Goal: Transaction & Acquisition: Purchase product/service

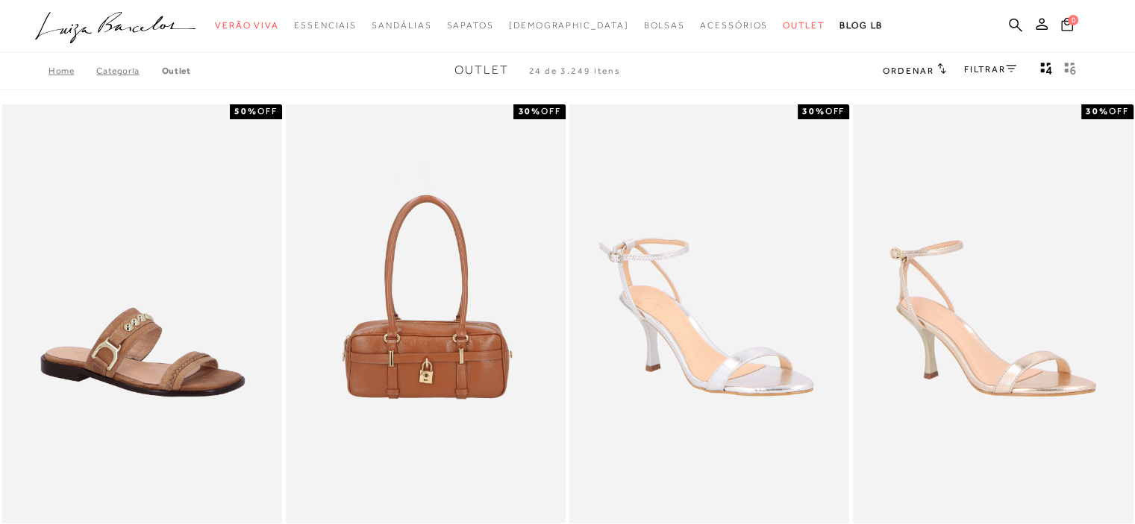
click at [1012, 70] on icon at bounding box center [1011, 68] width 10 height 7
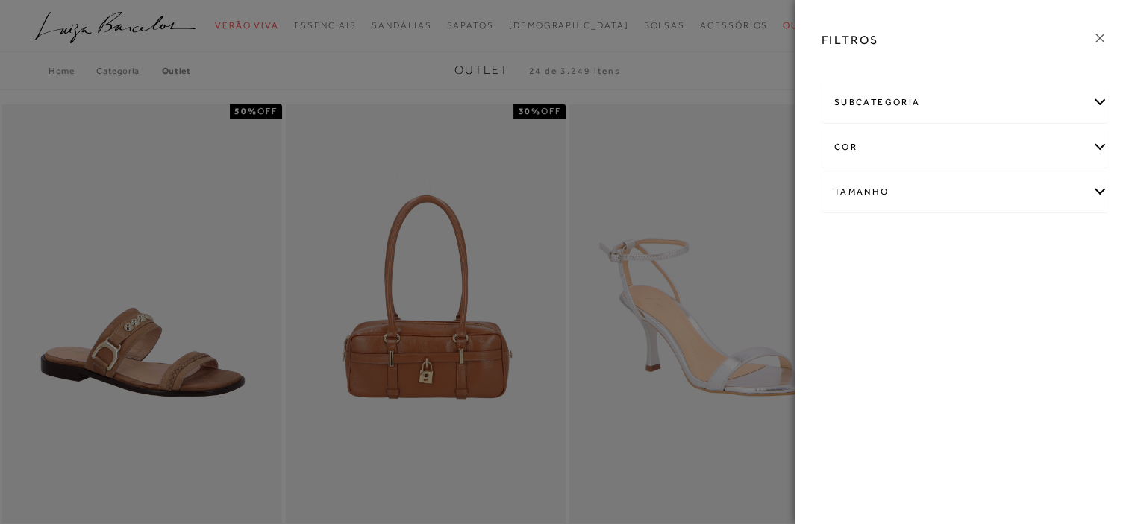
click at [1101, 104] on div "subcategoria" at bounding box center [964, 103] width 285 height 40
click at [1098, 233] on div "Tamanho" at bounding box center [964, 233] width 285 height 40
click at [997, 229] on div "Tamanho" at bounding box center [964, 233] width 285 height 40
click at [406, 104] on div at bounding box center [567, 262] width 1135 height 524
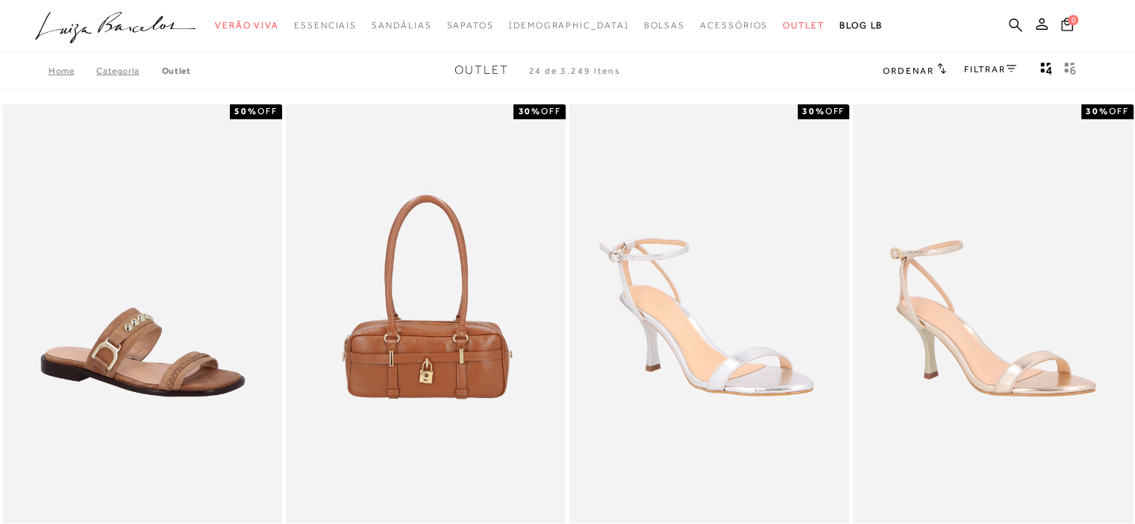
click at [937, 70] on icon at bounding box center [941, 68] width 9 height 11
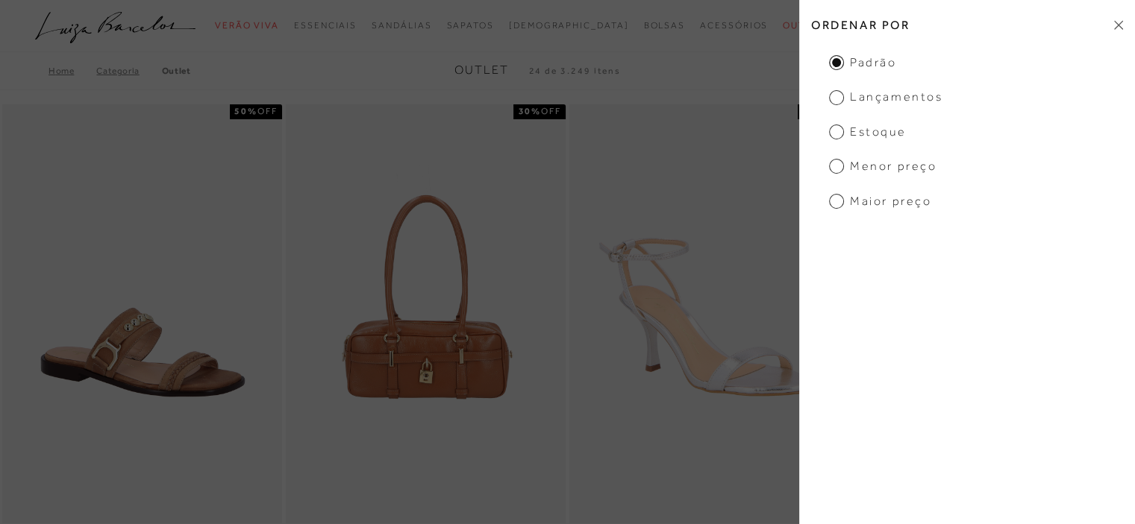
click at [668, 71] on div "Home Categoria Outlet Outlet 24 de 3.249 itens Ordenar Ordenar por Padrão Lança…" at bounding box center [567, 70] width 1135 height 39
click at [1115, 28] on icon at bounding box center [1118, 25] width 9 height 10
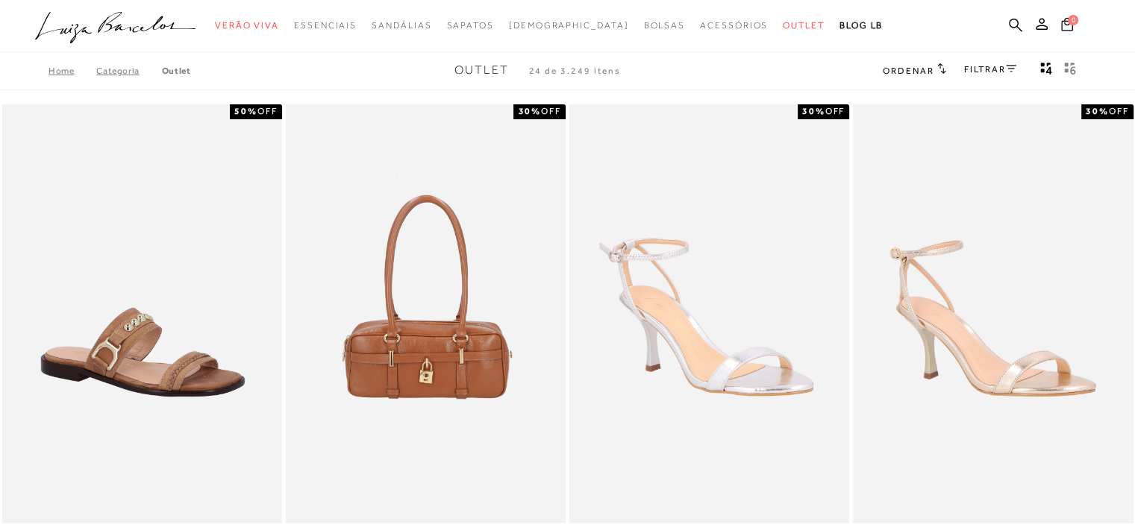
click at [178, 74] on link "Outlet" at bounding box center [176, 71] width 29 height 10
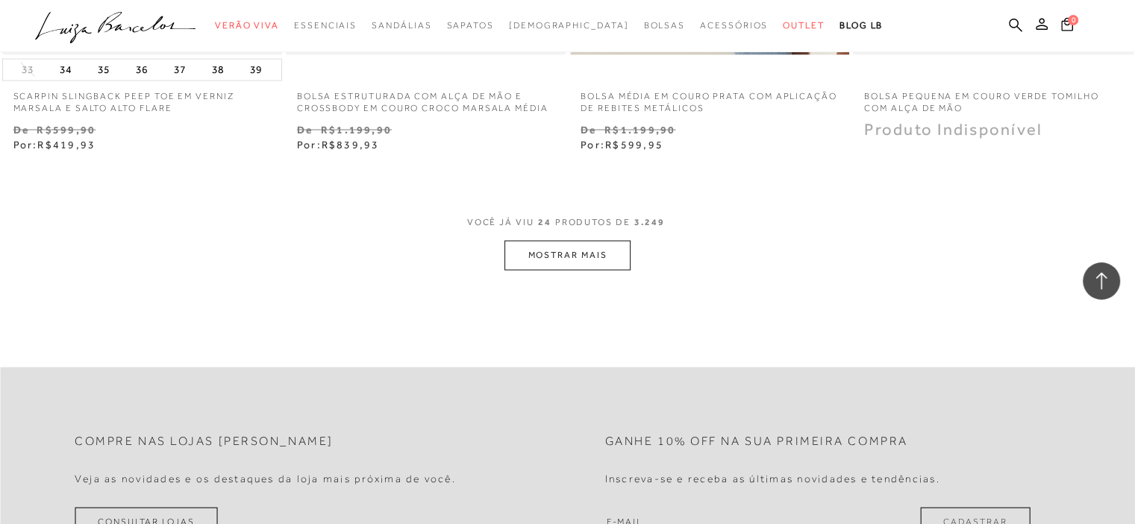
scroll to position [3133, 0]
click at [569, 258] on button "MOSTRAR MAIS" at bounding box center [566, 254] width 125 height 29
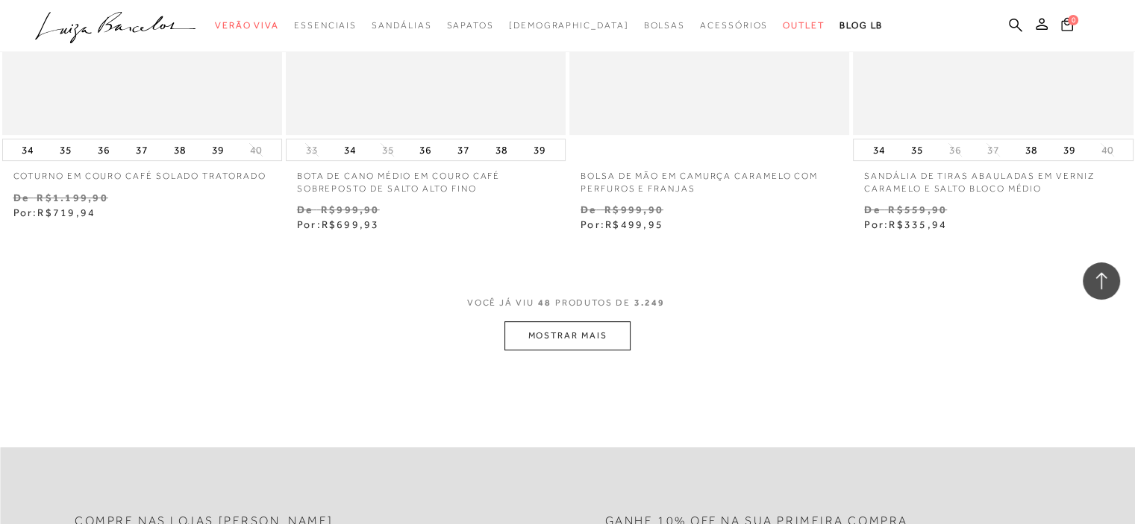
scroll to position [6341, 0]
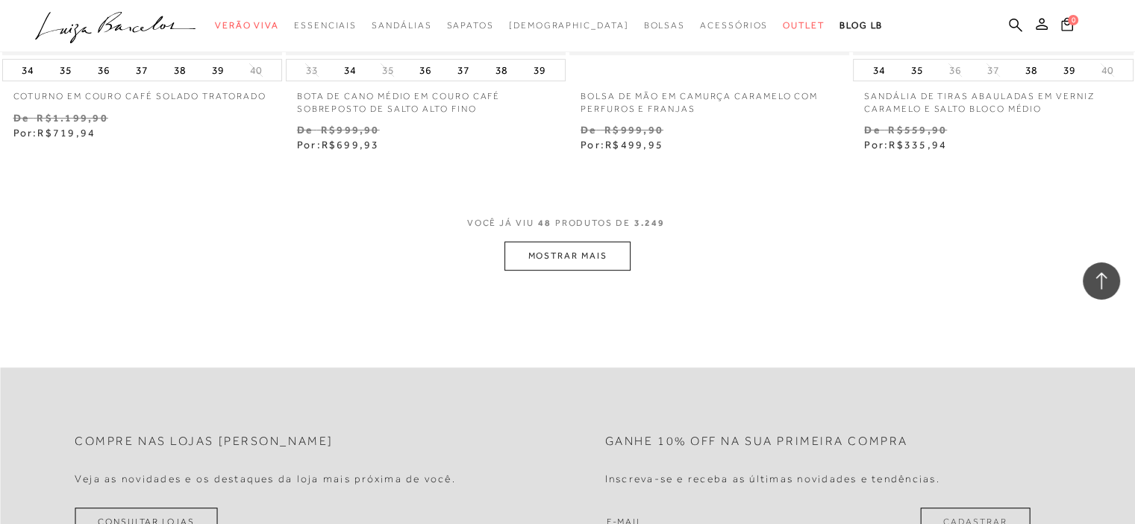
click at [568, 256] on button "MOSTRAR MAIS" at bounding box center [566, 256] width 125 height 29
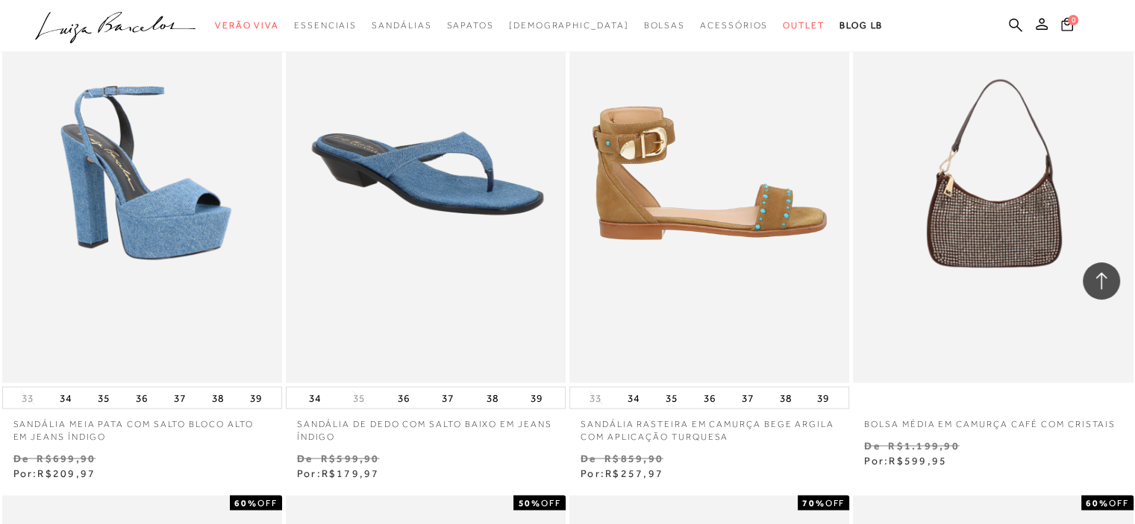
scroll to position [8728, 0]
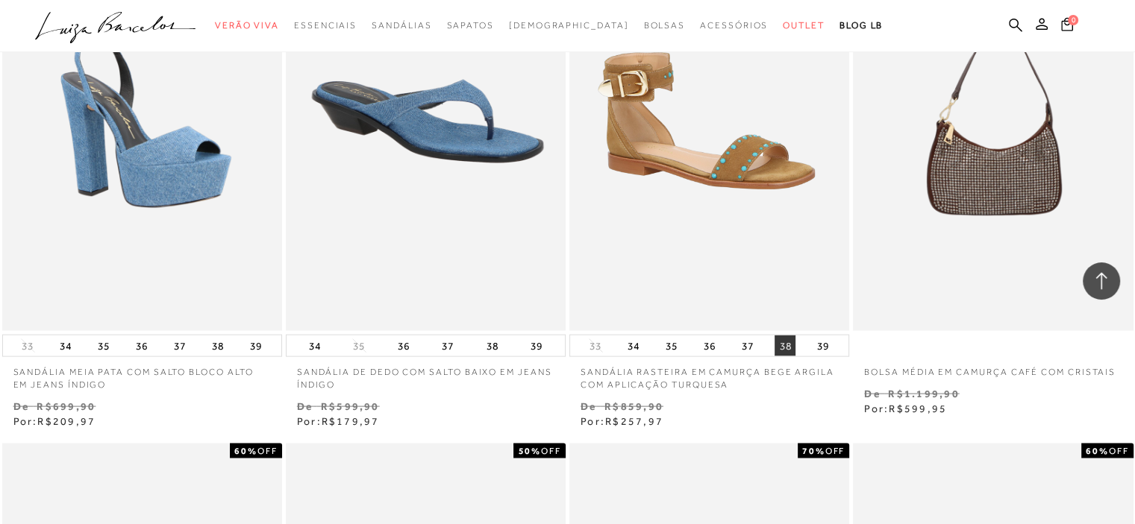
click at [783, 345] on button "38" at bounding box center [784, 346] width 21 height 21
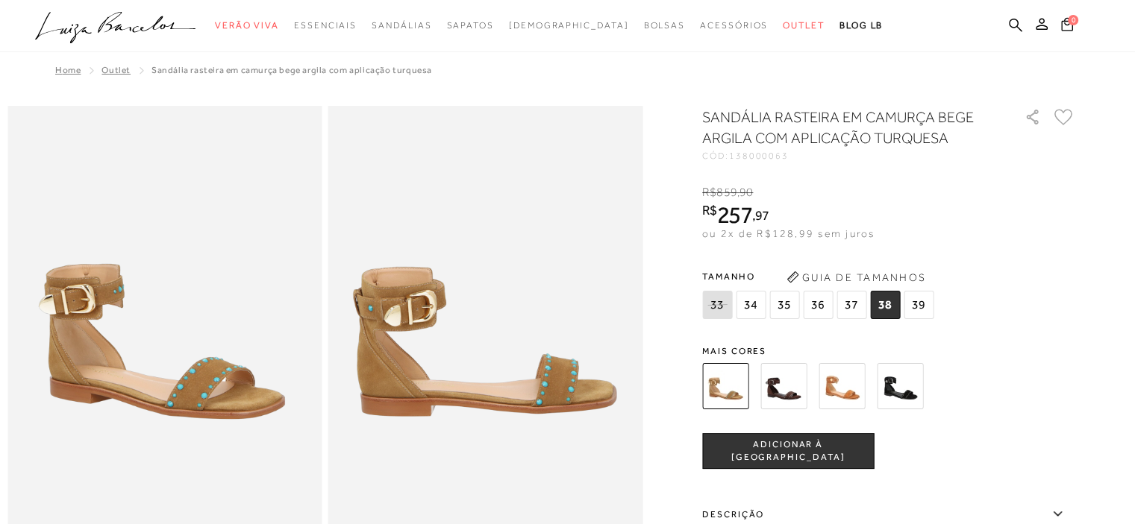
click at [789, 389] on img at bounding box center [783, 386] width 46 height 46
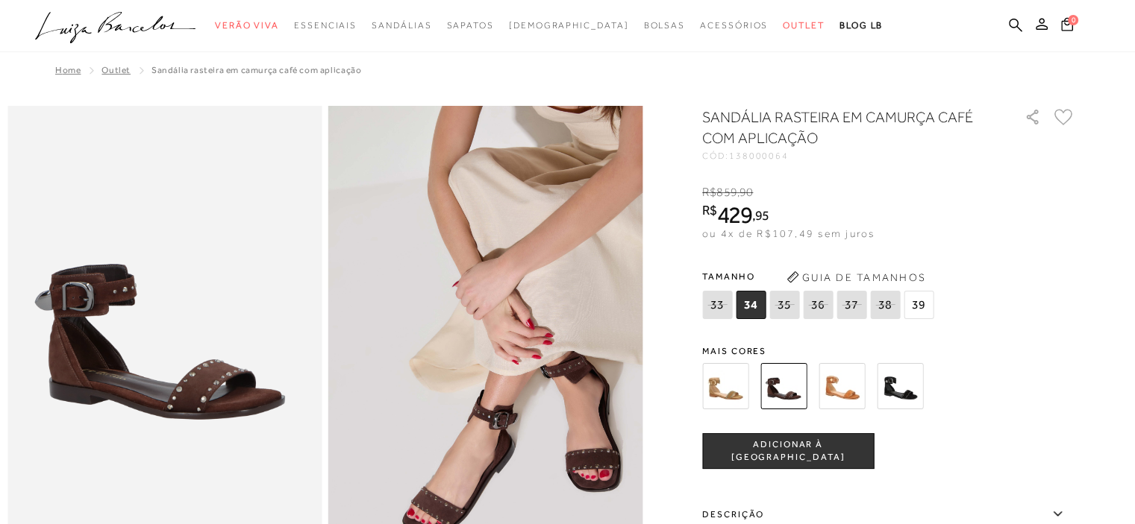
click at [846, 385] on img at bounding box center [841, 386] width 46 height 46
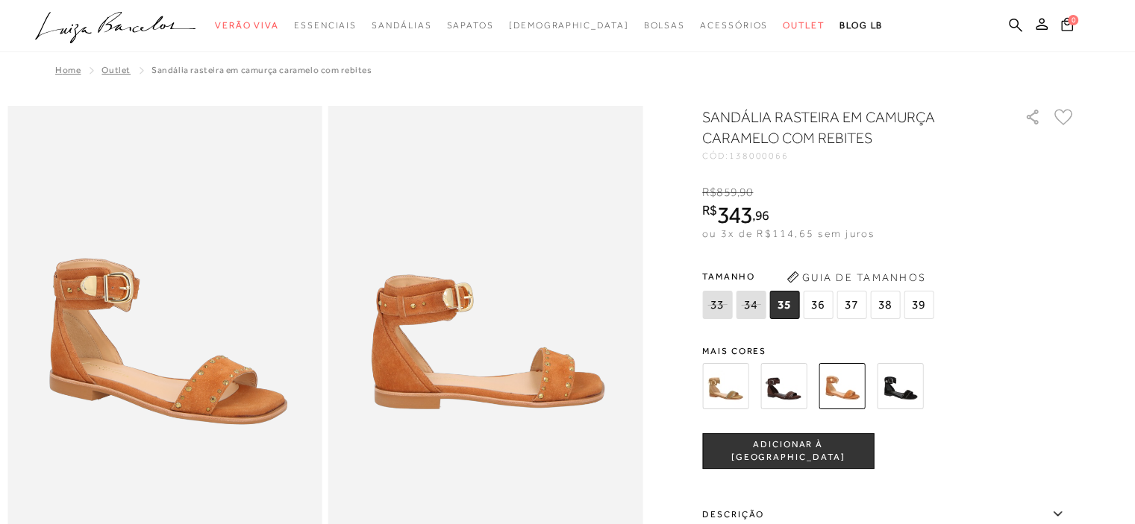
click at [731, 394] on img at bounding box center [725, 386] width 46 height 46
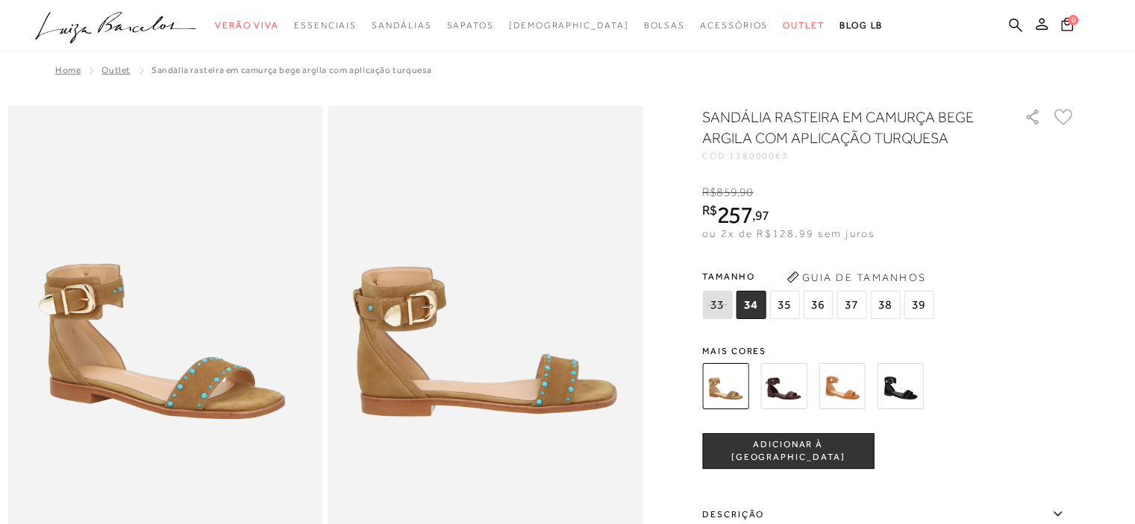
click at [904, 386] on img at bounding box center [900, 386] width 46 height 46
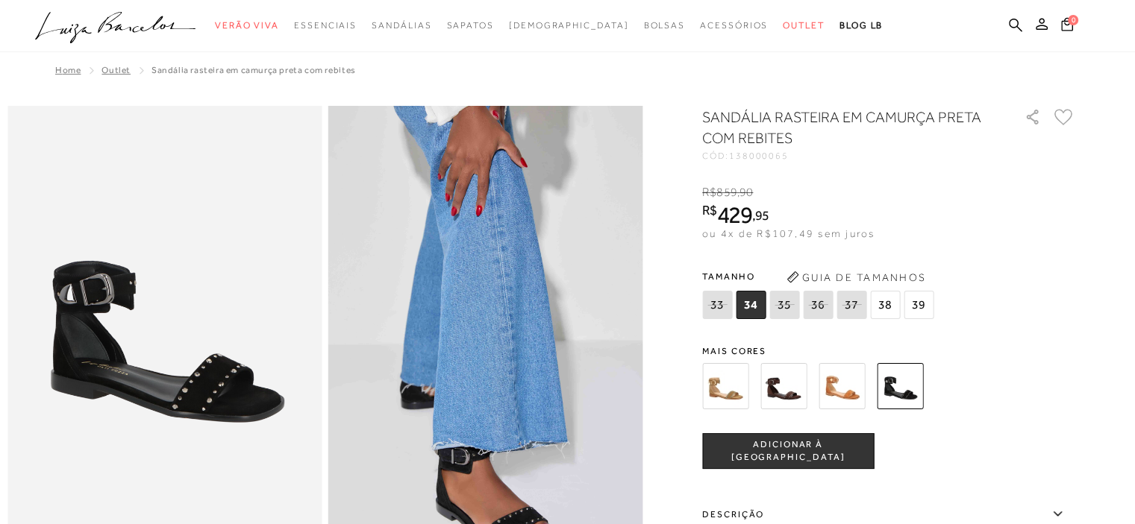
click at [738, 391] on img at bounding box center [725, 386] width 46 height 46
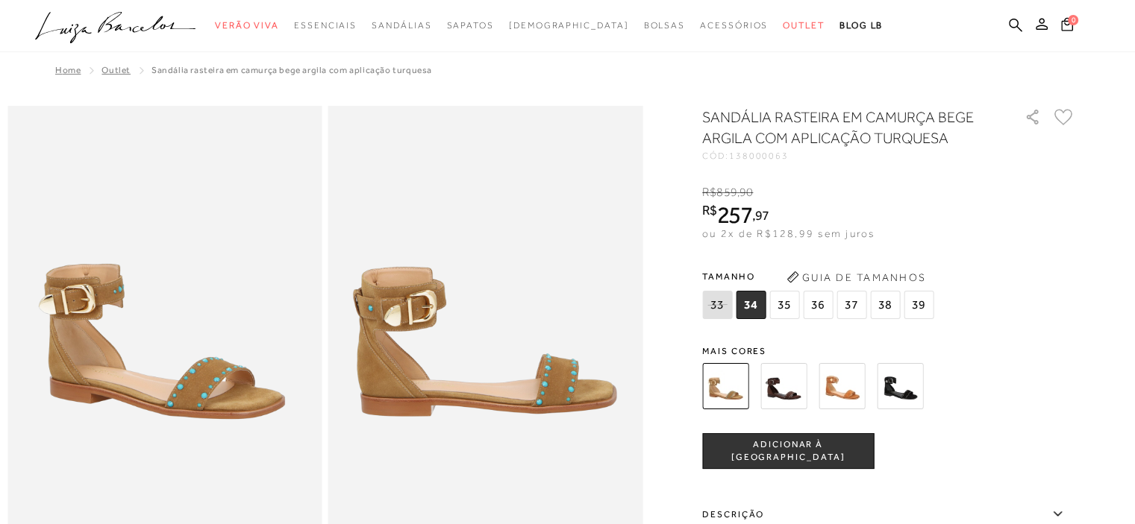
click at [885, 312] on span "38" at bounding box center [885, 305] width 30 height 28
click at [797, 451] on span "ADICIONAR À [GEOGRAPHIC_DATA]" at bounding box center [788, 452] width 170 height 26
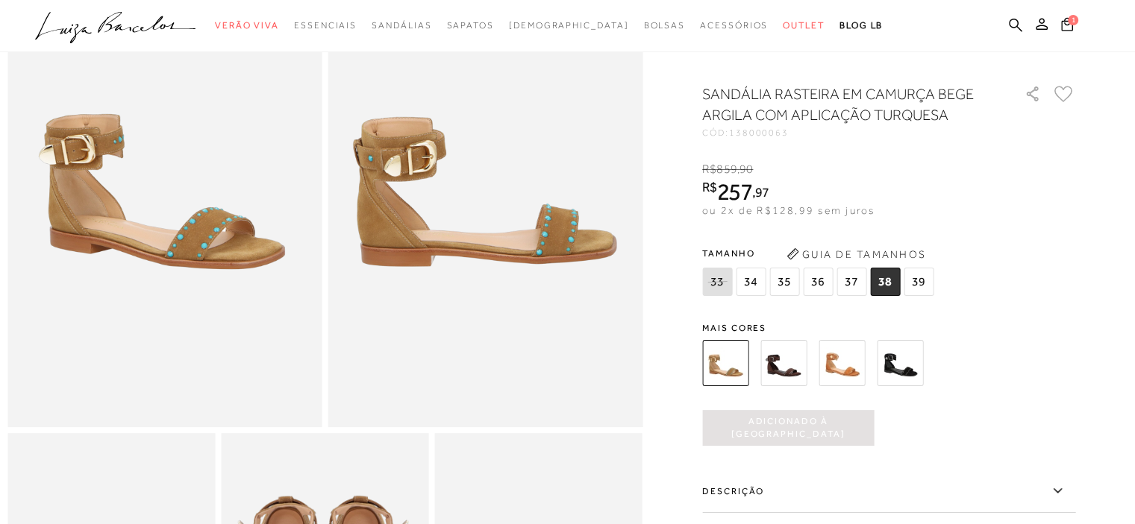
scroll to position [149, 0]
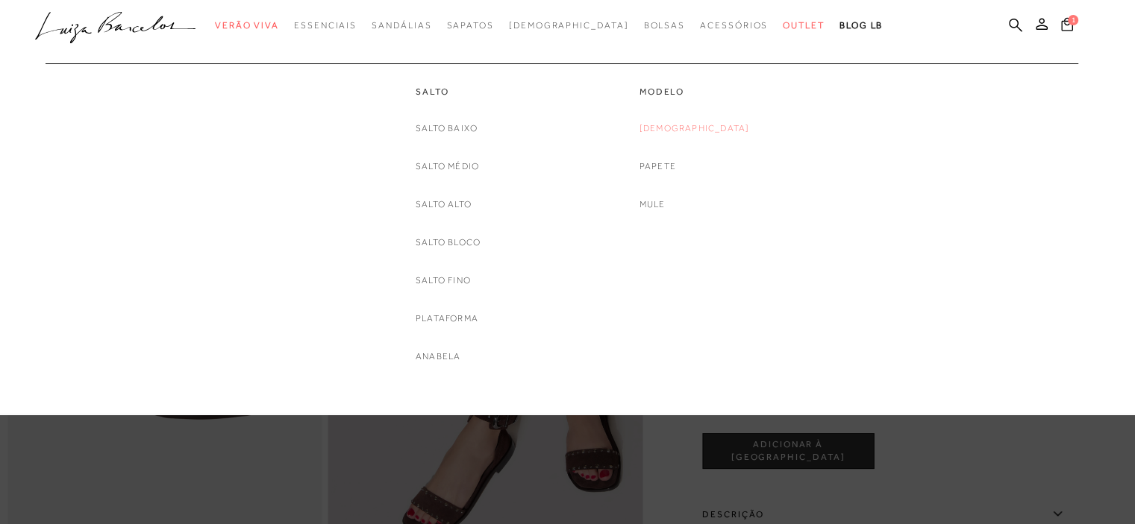
click at [688, 129] on link "[DEMOGRAPHIC_DATA]" at bounding box center [694, 129] width 110 height 16
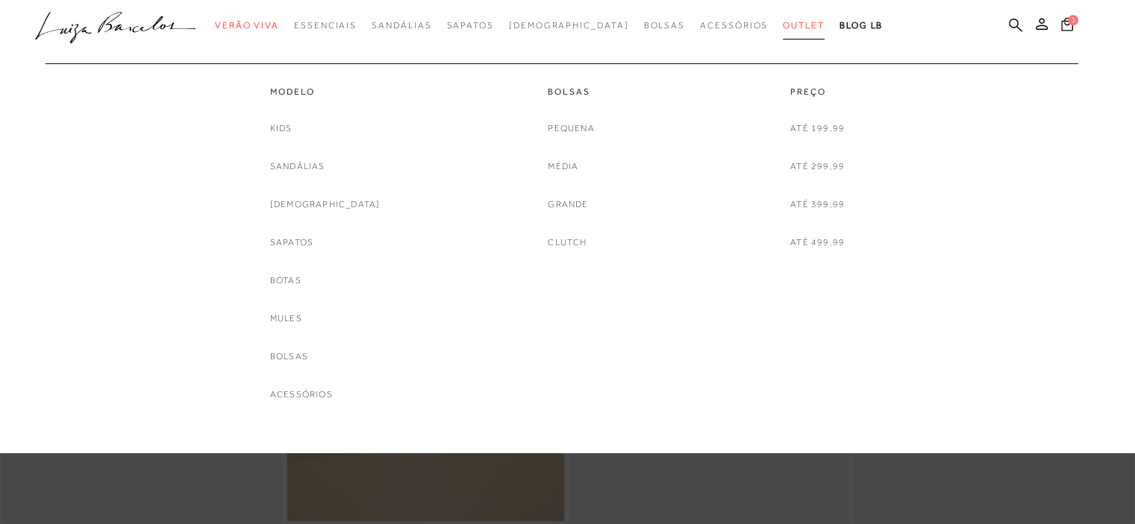
click at [783, 26] on span "Outlet" at bounding box center [804, 25] width 42 height 10
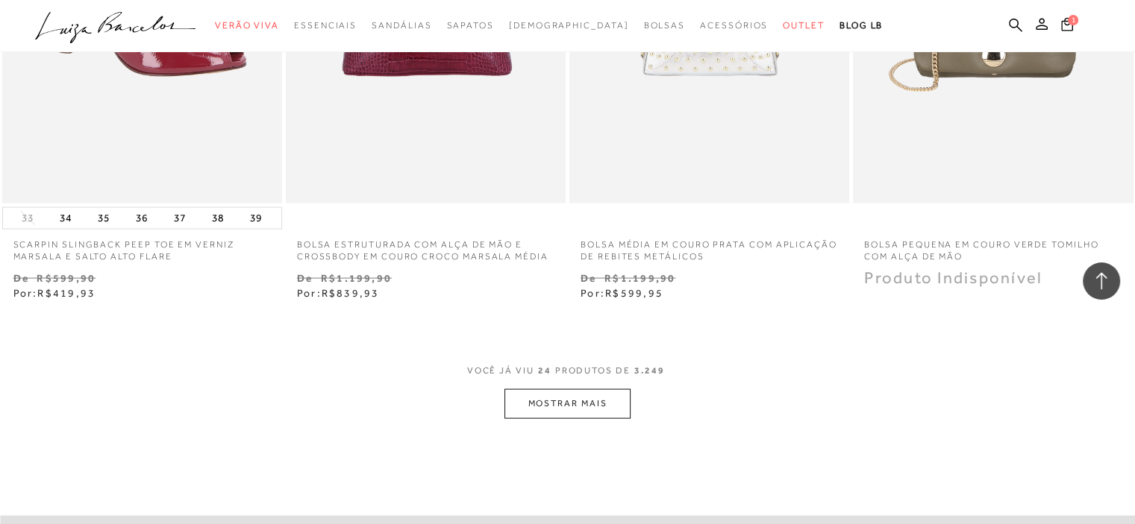
scroll to position [3058, 0]
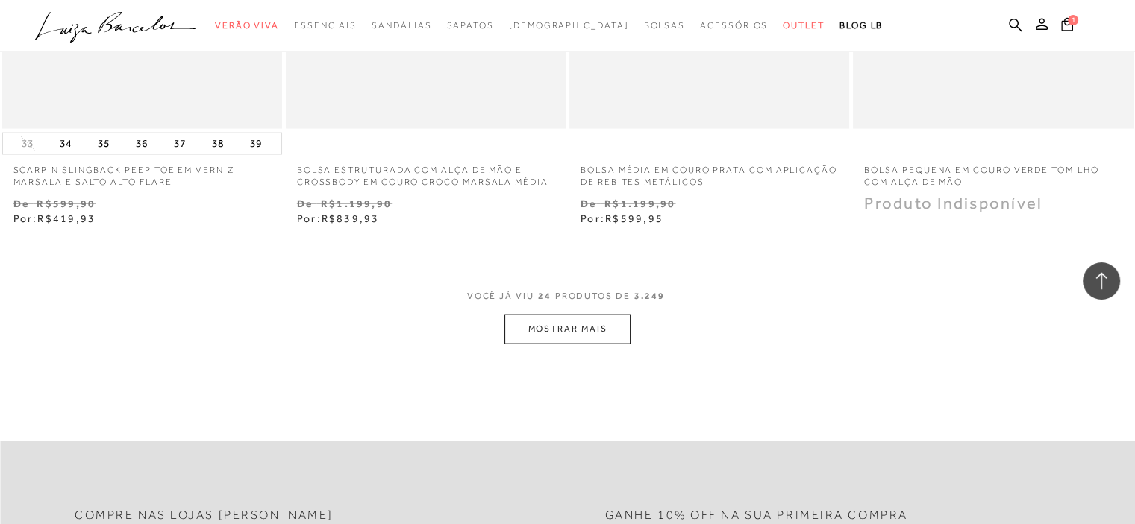
click at [571, 333] on button "MOSTRAR MAIS" at bounding box center [566, 329] width 125 height 29
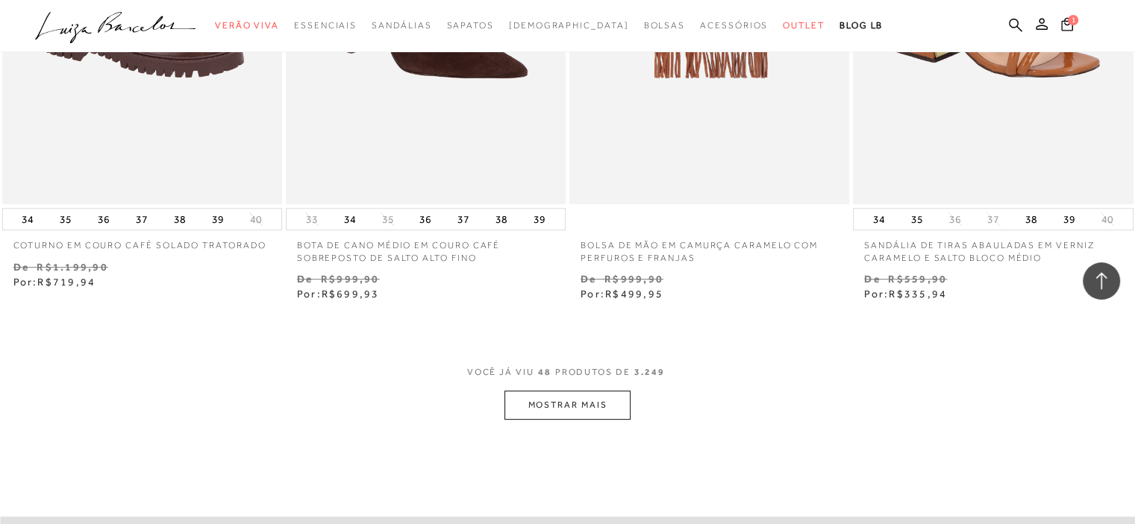
scroll to position [6341, 0]
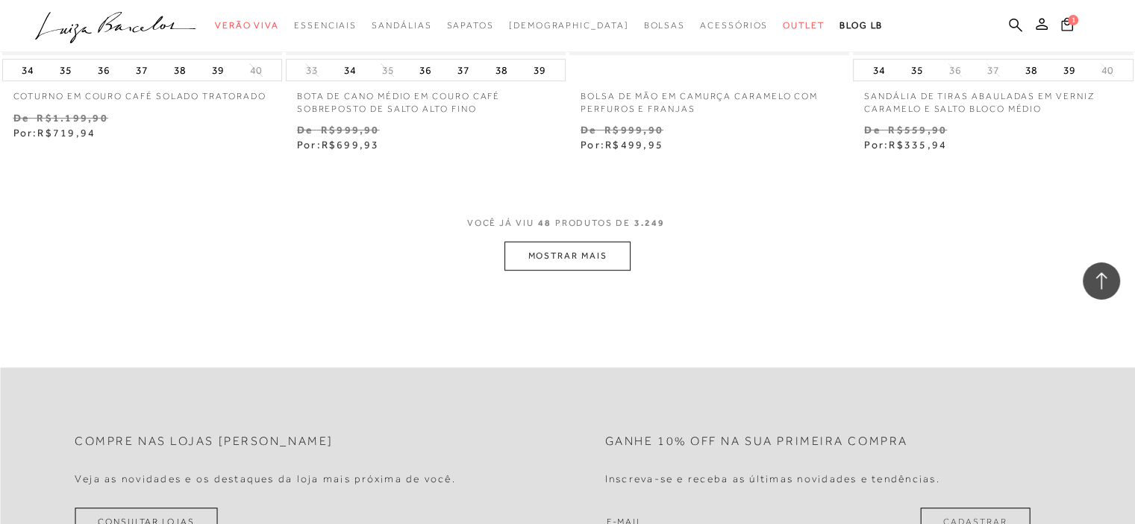
click at [562, 255] on button "MOSTRAR MAIS" at bounding box center [566, 256] width 125 height 29
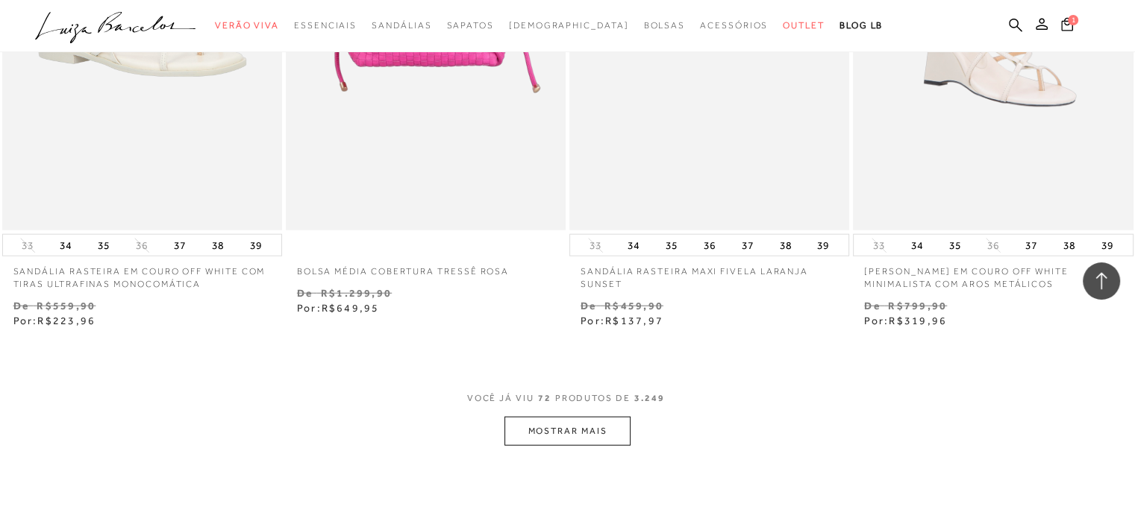
scroll to position [9474, 0]
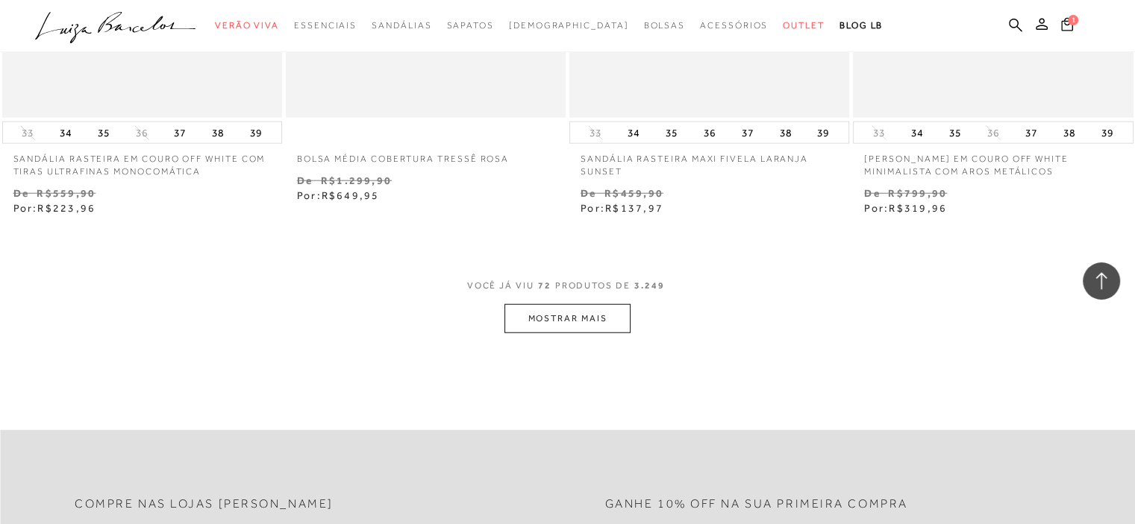
click at [590, 322] on button "MOSTRAR MAIS" at bounding box center [566, 318] width 125 height 29
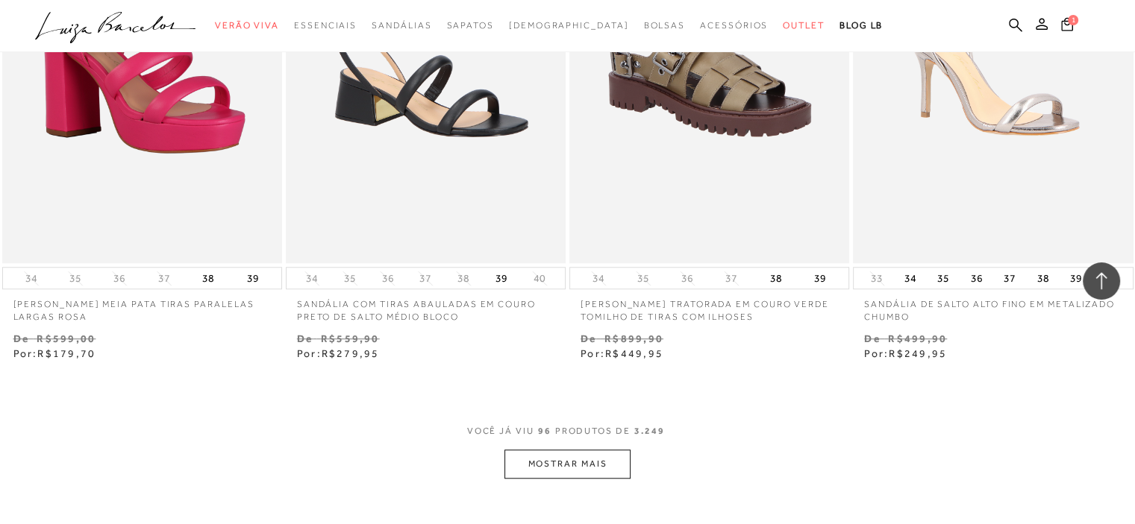
scroll to position [12681, 0]
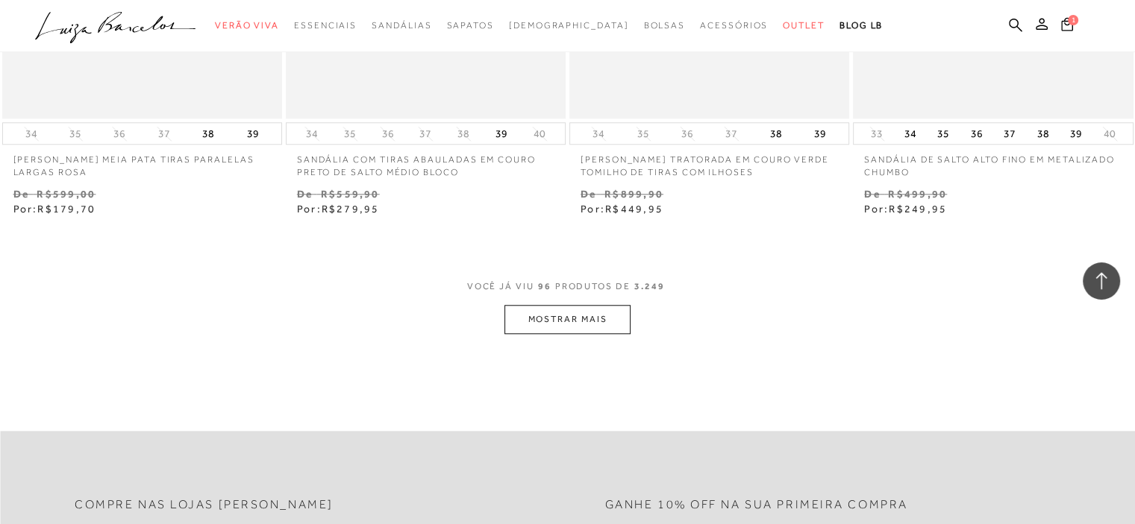
click at [589, 305] on button "MOSTRAR MAIS" at bounding box center [566, 319] width 125 height 29
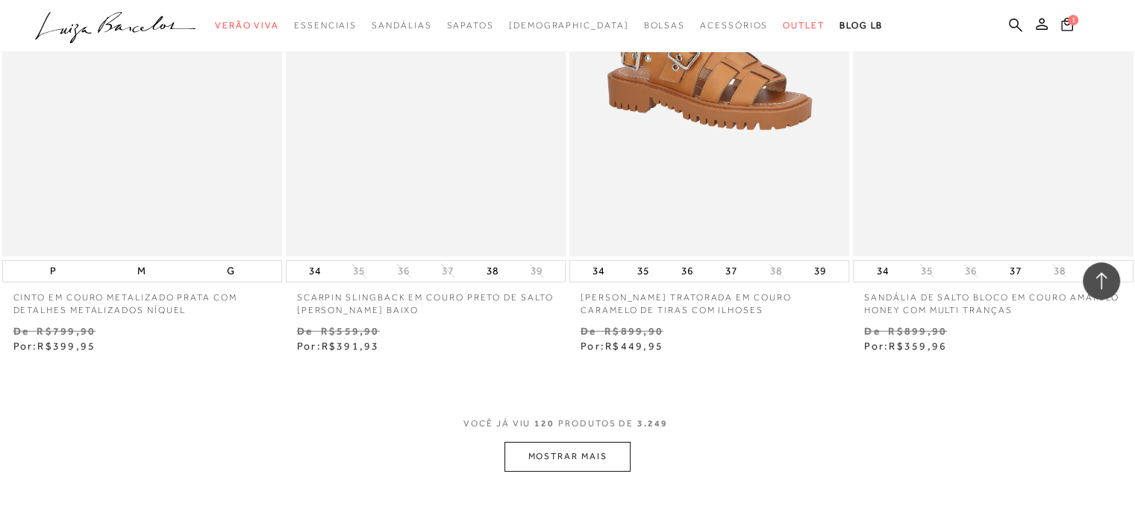
scroll to position [15889, 0]
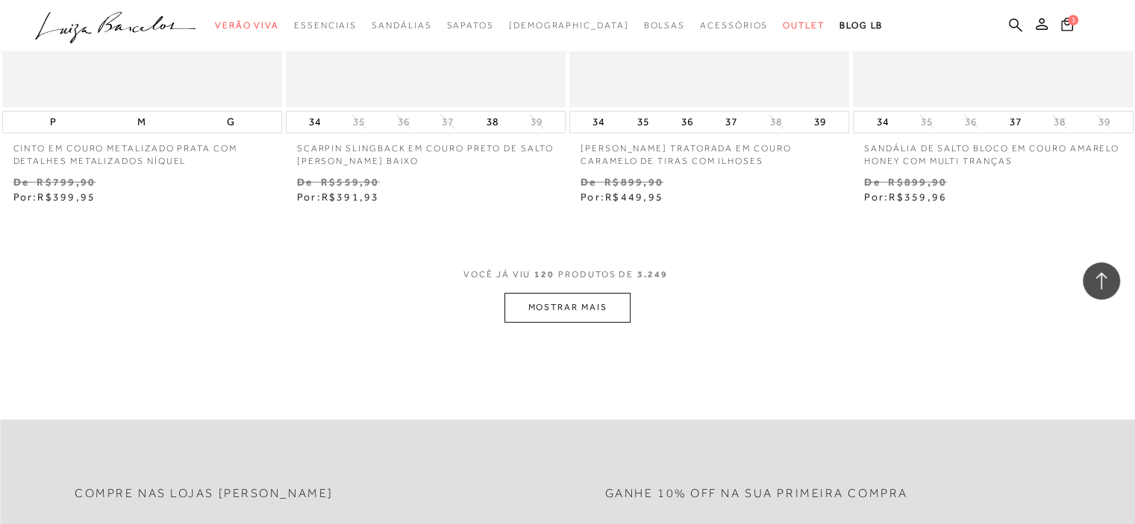
click at [559, 298] on button "MOSTRAR MAIS" at bounding box center [566, 307] width 125 height 29
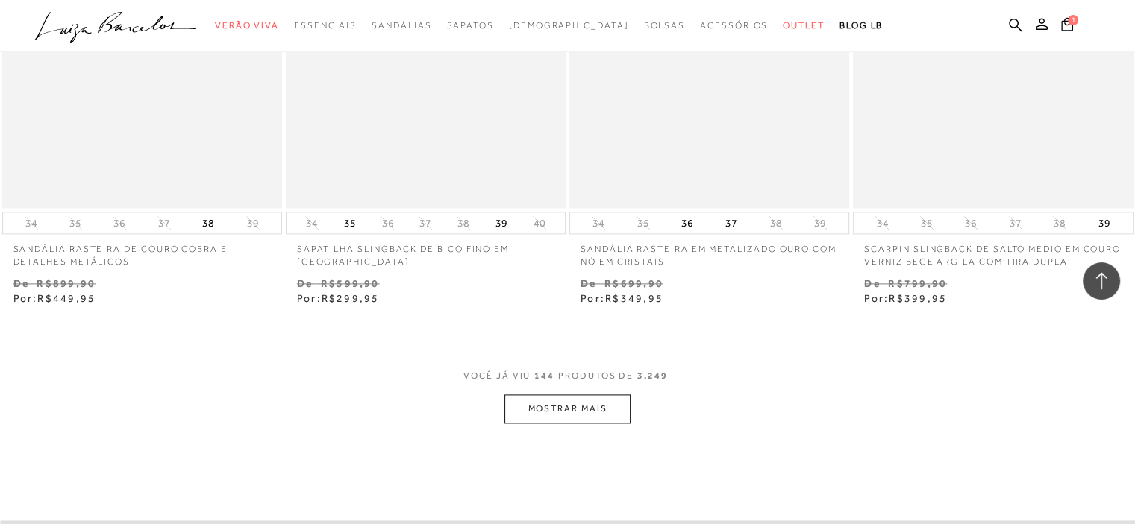
scroll to position [19022, 0]
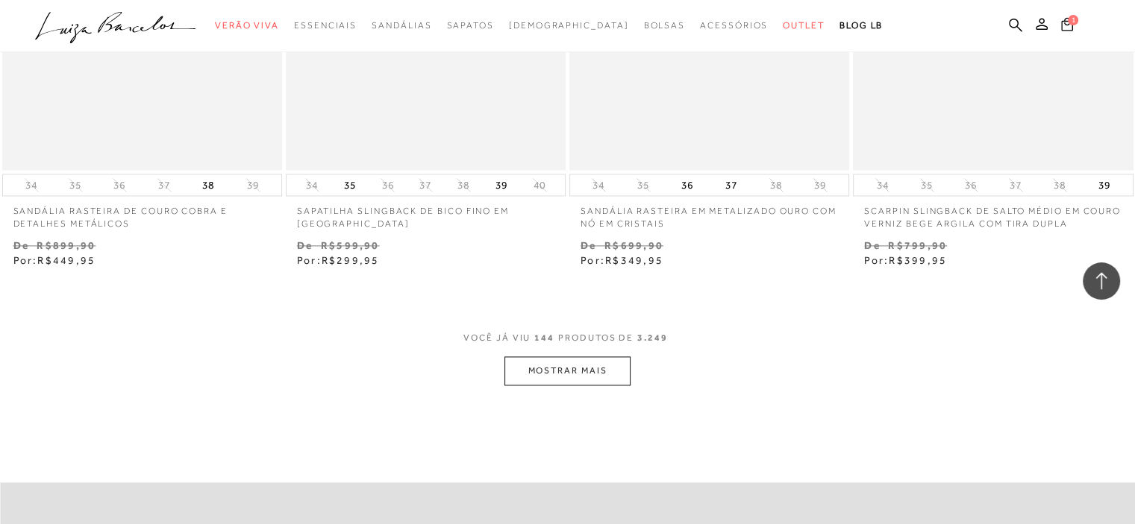
click at [561, 357] on button "MOSTRAR MAIS" at bounding box center [566, 371] width 125 height 29
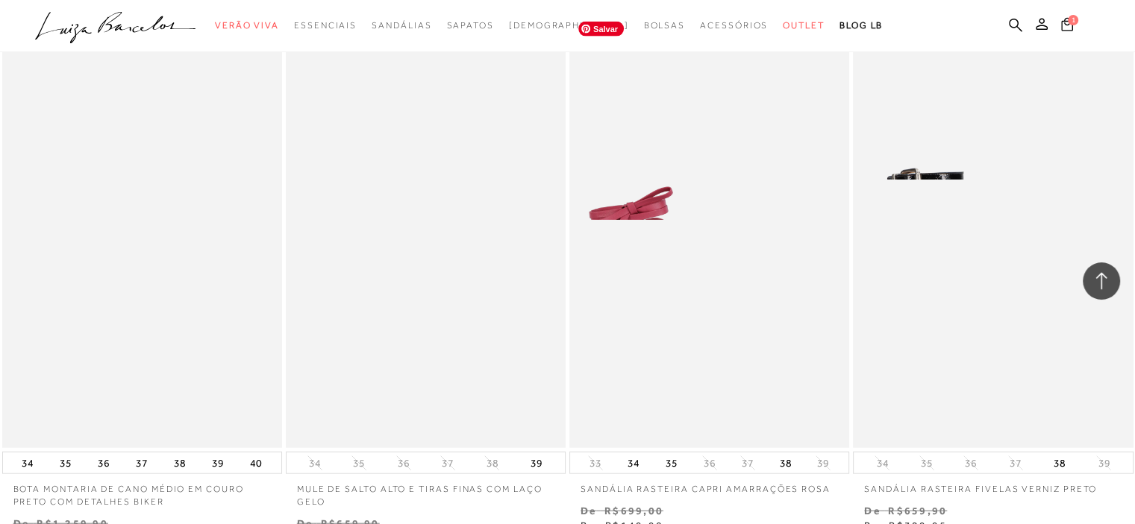
scroll to position [20365, 0]
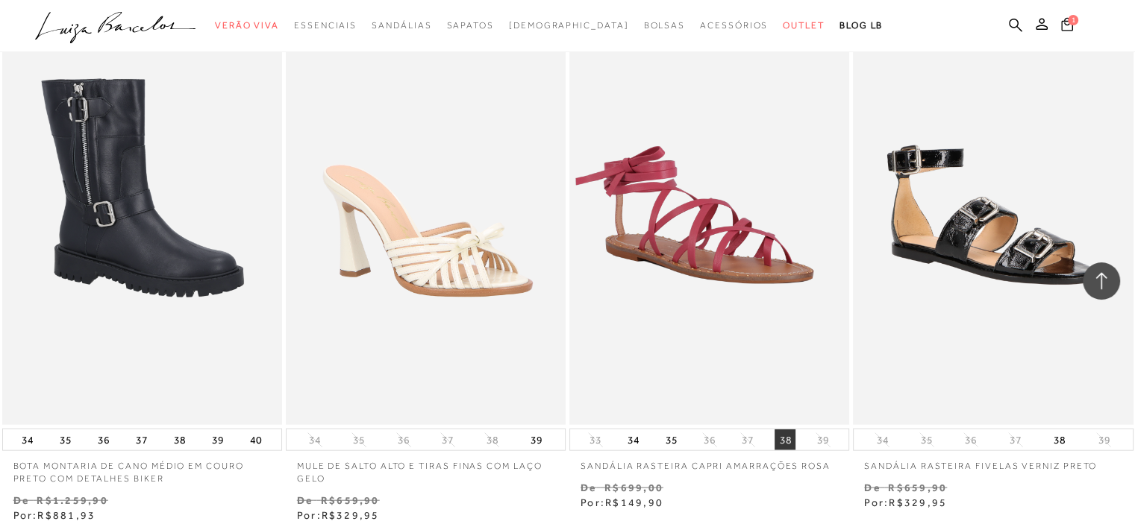
click at [786, 430] on button "38" at bounding box center [784, 440] width 21 height 21
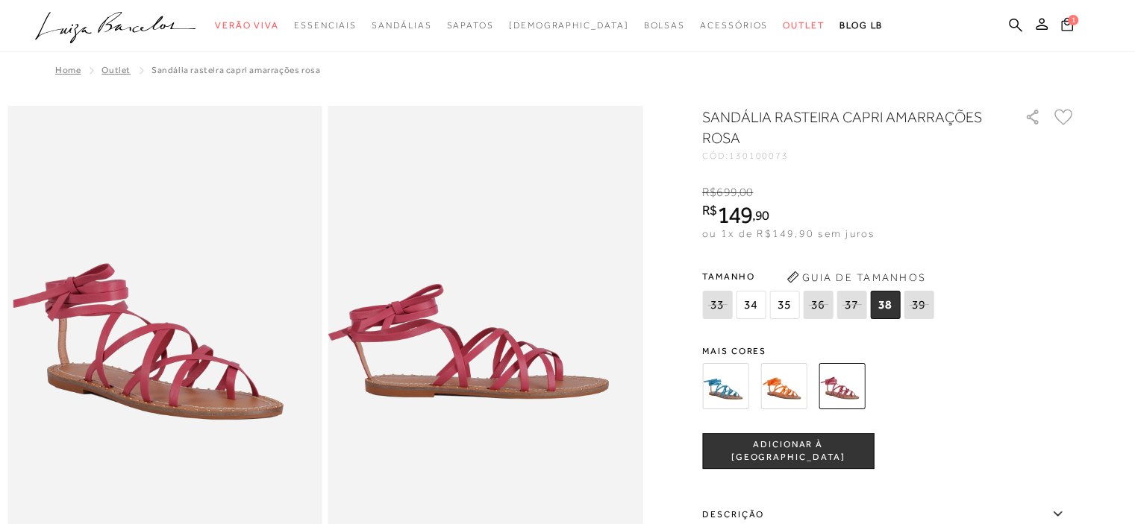
click at [778, 448] on span "ADICIONAR À [GEOGRAPHIC_DATA]" at bounding box center [788, 452] width 170 height 26
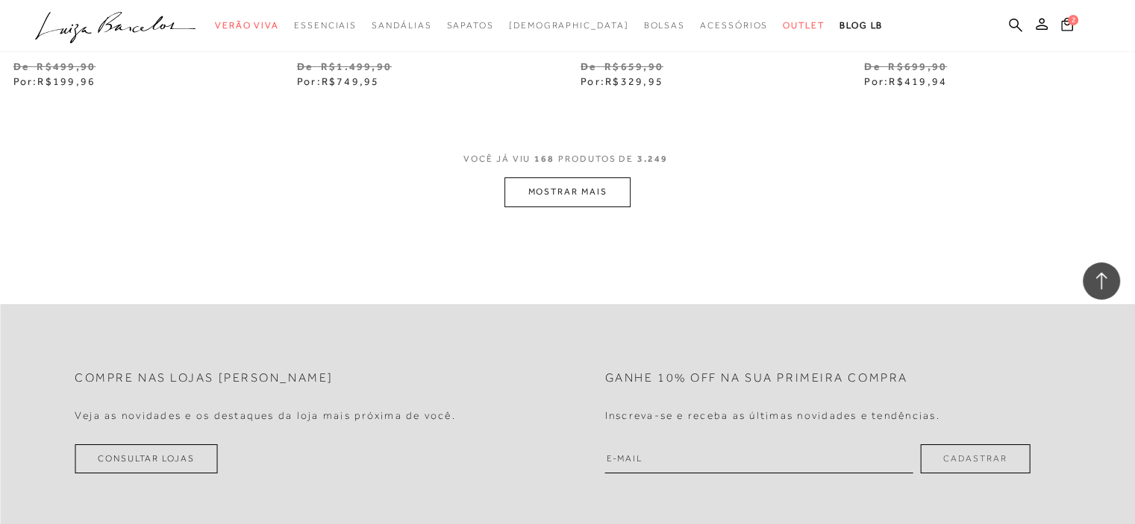
scroll to position [22315, 0]
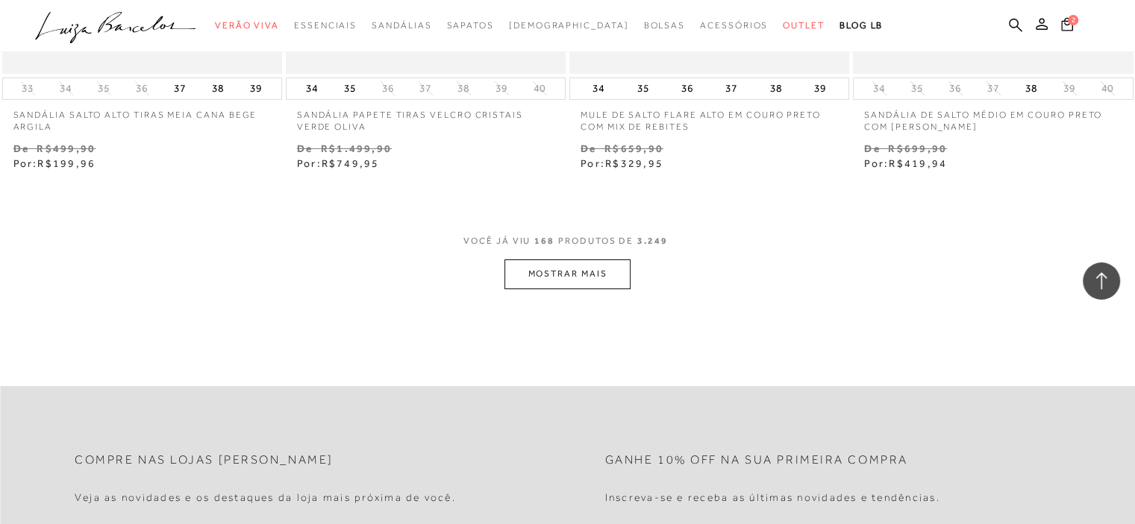
click at [561, 260] on button "MOSTRAR MAIS" at bounding box center [566, 274] width 125 height 29
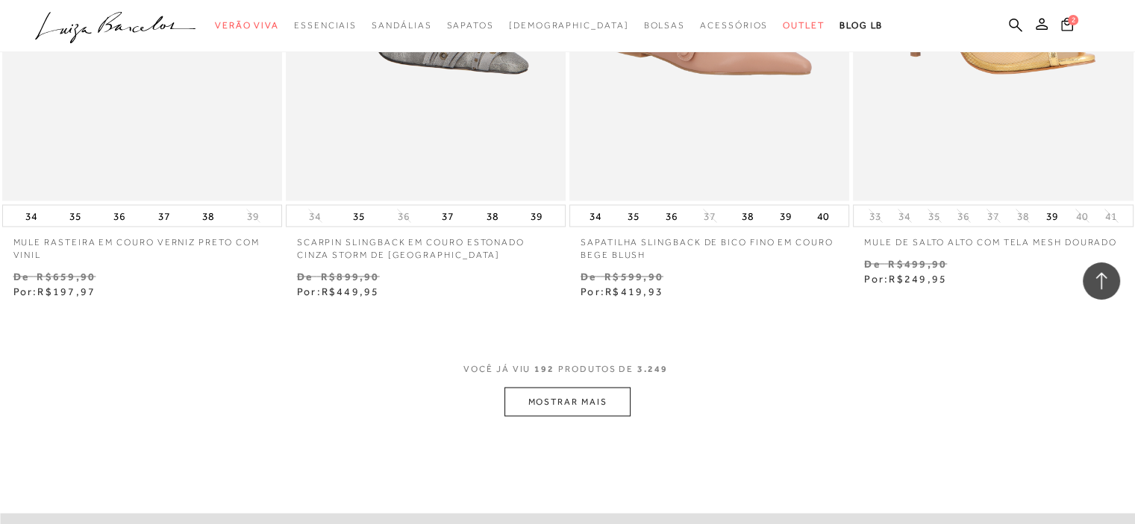
scroll to position [25448, 0]
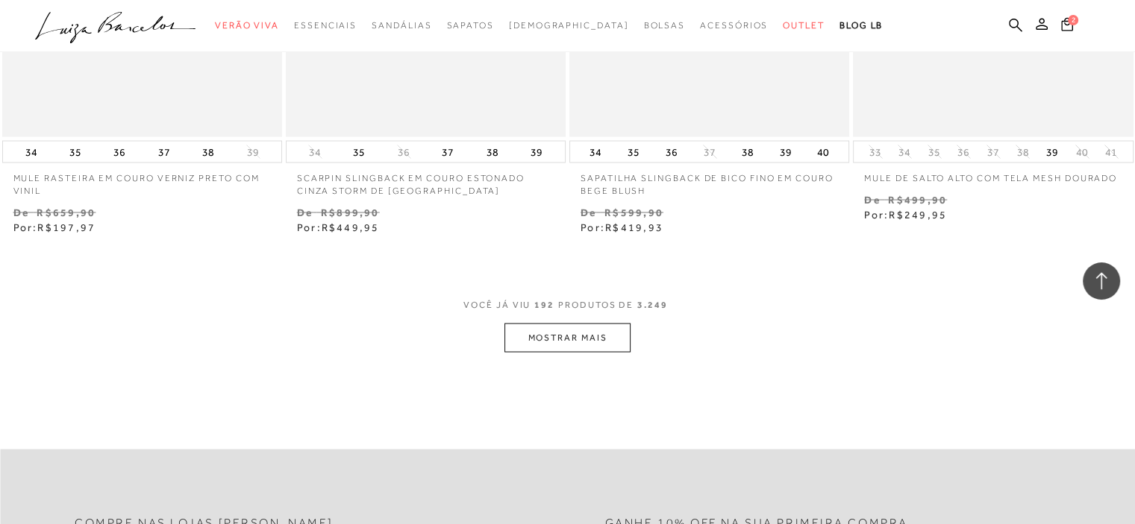
click at [567, 324] on button "MOSTRAR MAIS" at bounding box center [566, 337] width 125 height 29
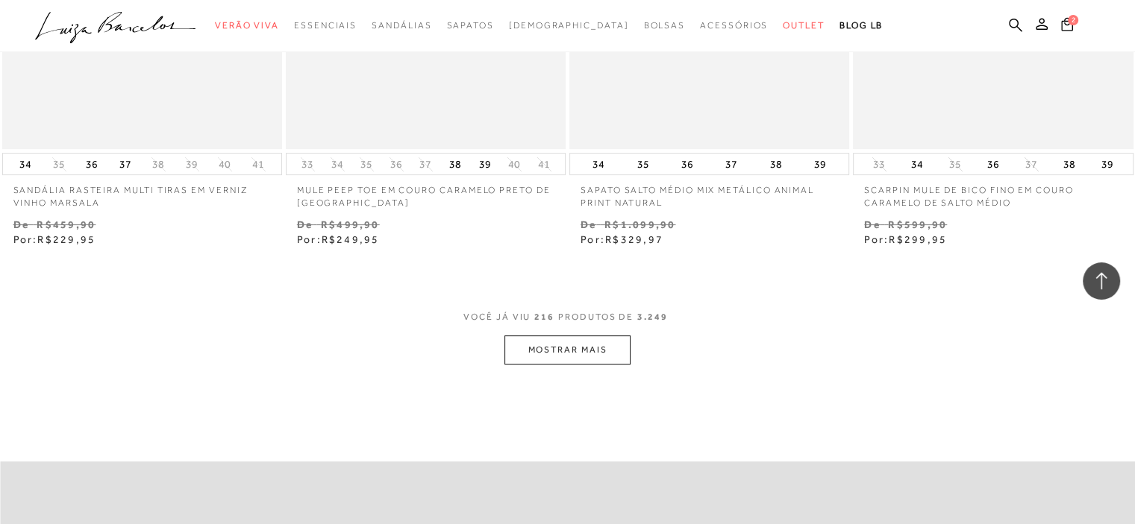
scroll to position [28655, 0]
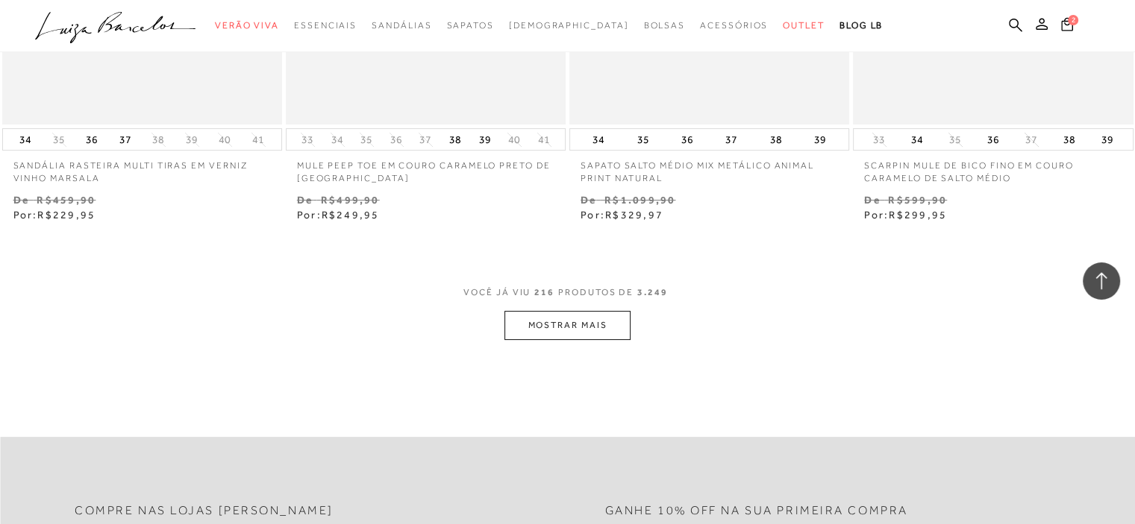
click at [554, 316] on button "MOSTRAR MAIS" at bounding box center [566, 325] width 125 height 29
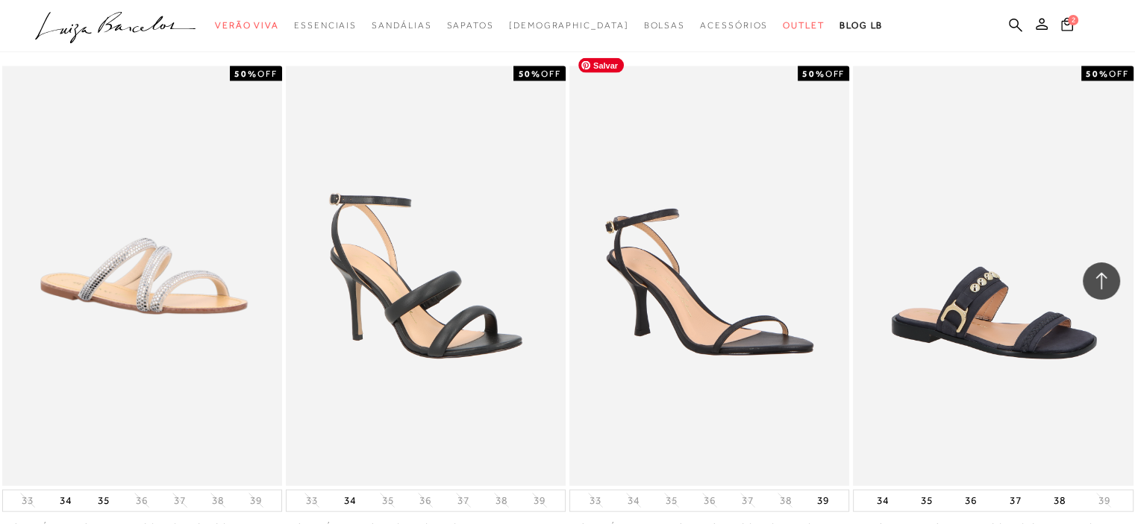
scroll to position [31863, 0]
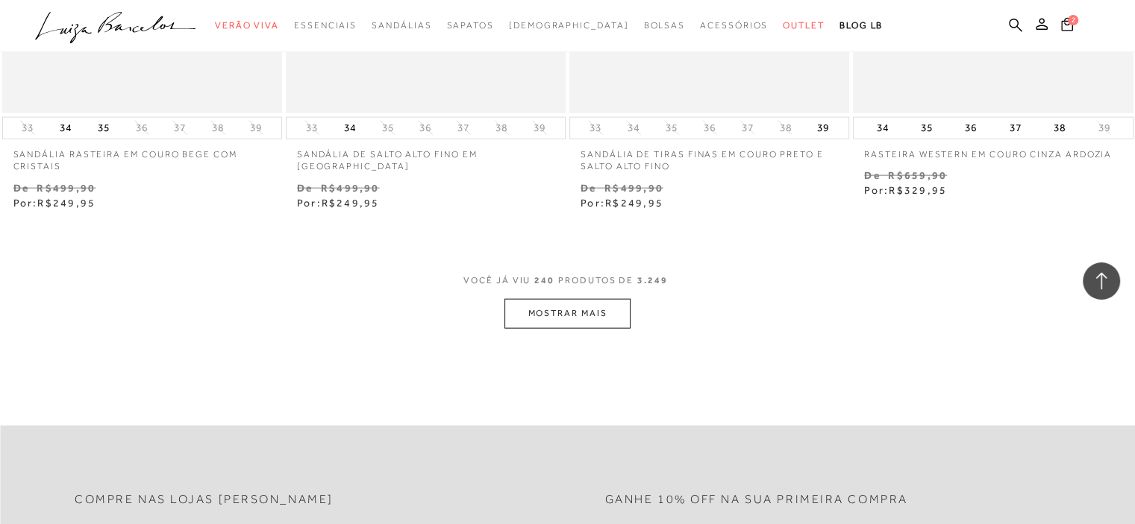
click at [549, 299] on button "MOSTRAR MAIS" at bounding box center [566, 313] width 125 height 29
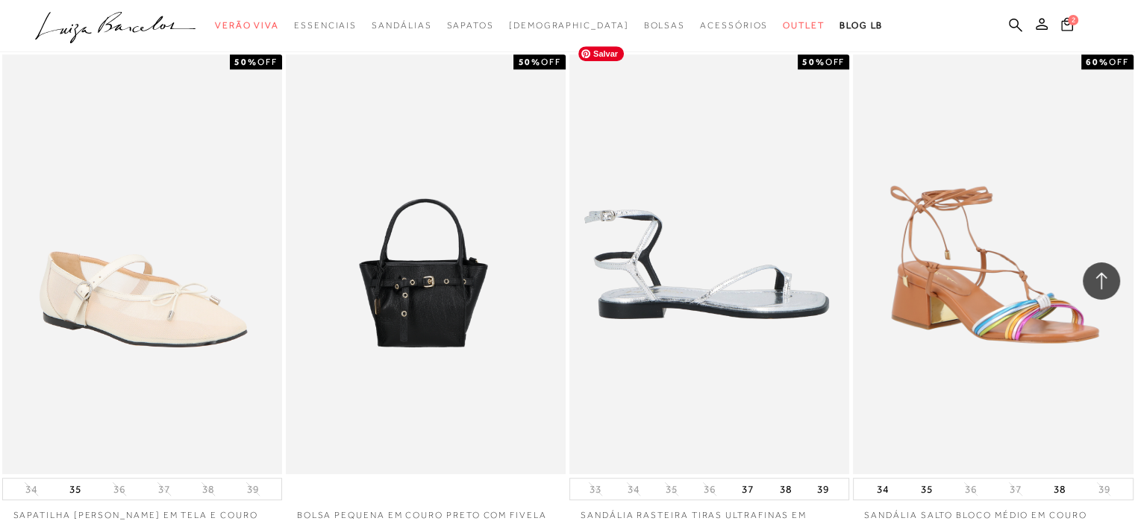
scroll to position [34772, 0]
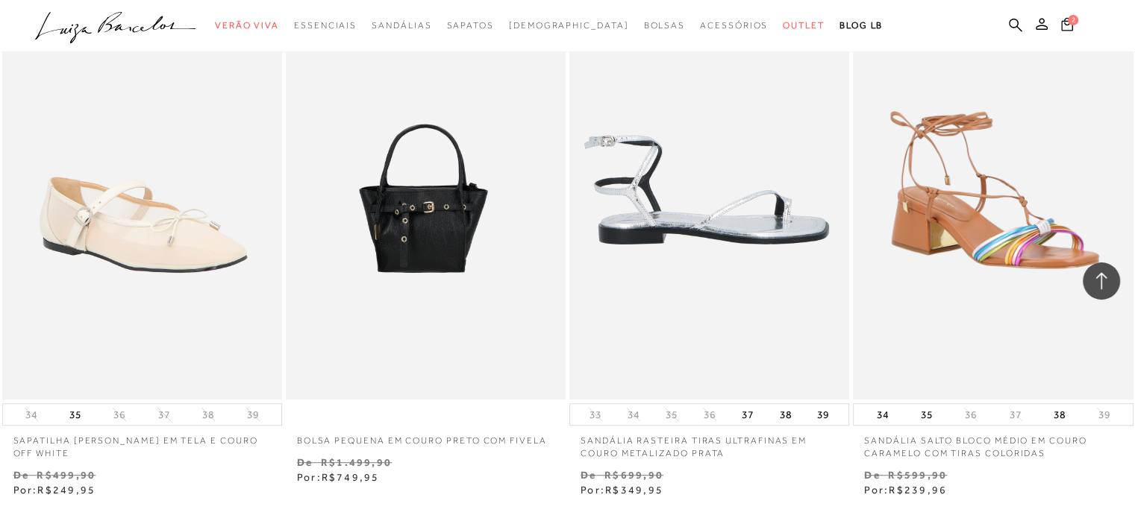
click at [756, 301] on img at bounding box center [710, 190] width 278 height 420
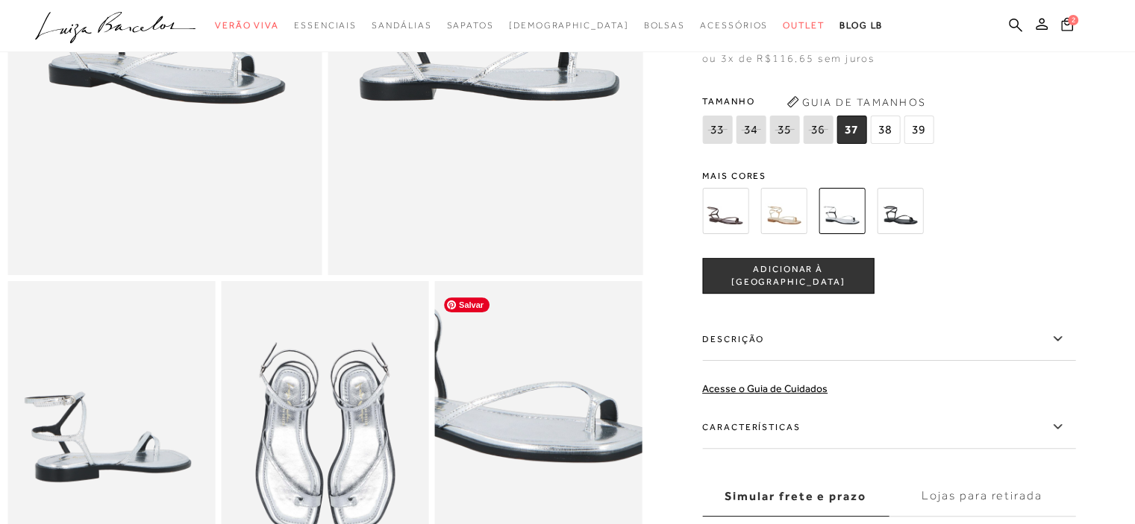
scroll to position [448, 0]
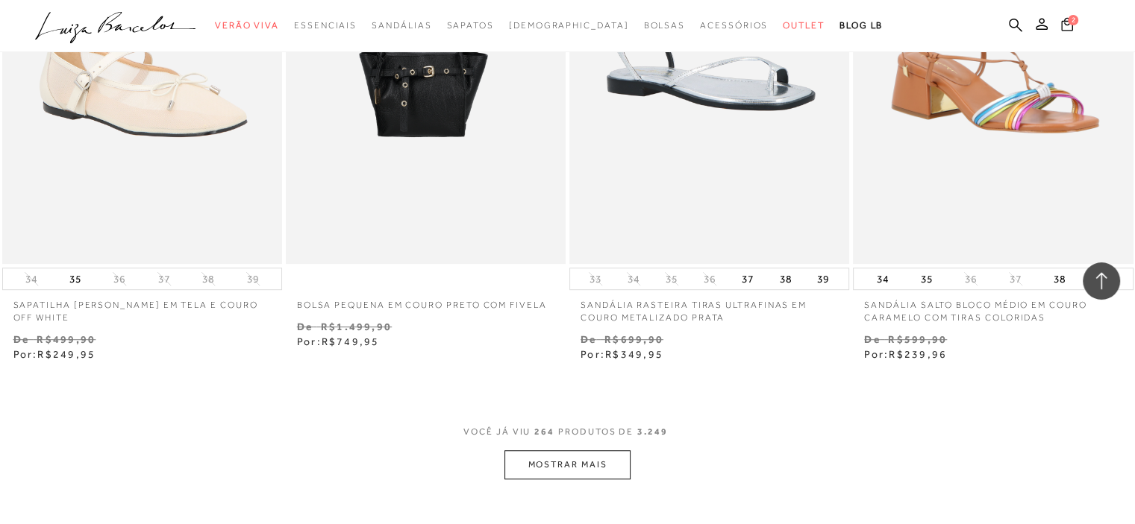
scroll to position [34992, 0]
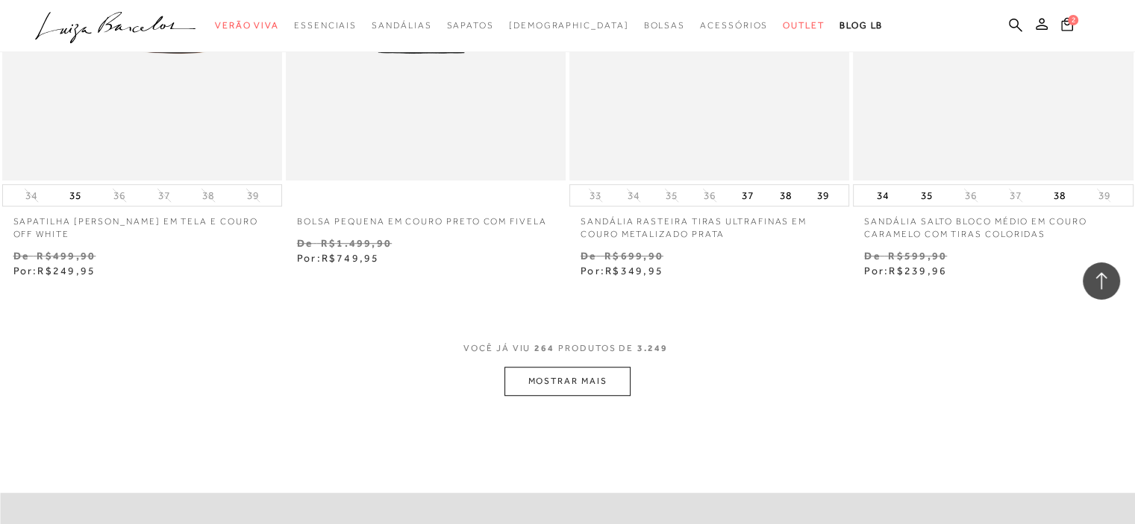
click at [584, 367] on button "MOSTRAR MAIS" at bounding box center [566, 381] width 125 height 29
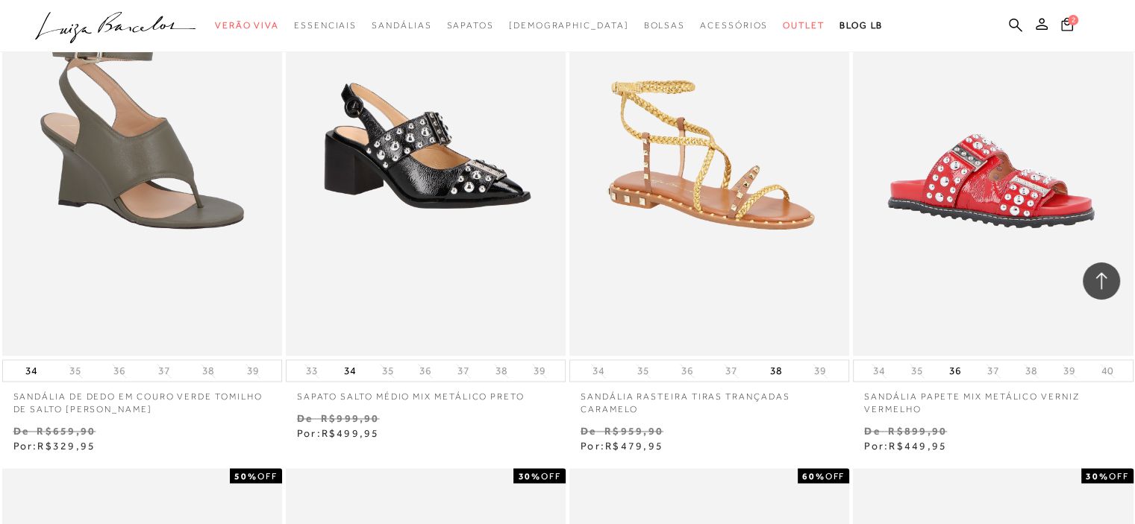
scroll to position [36524, 0]
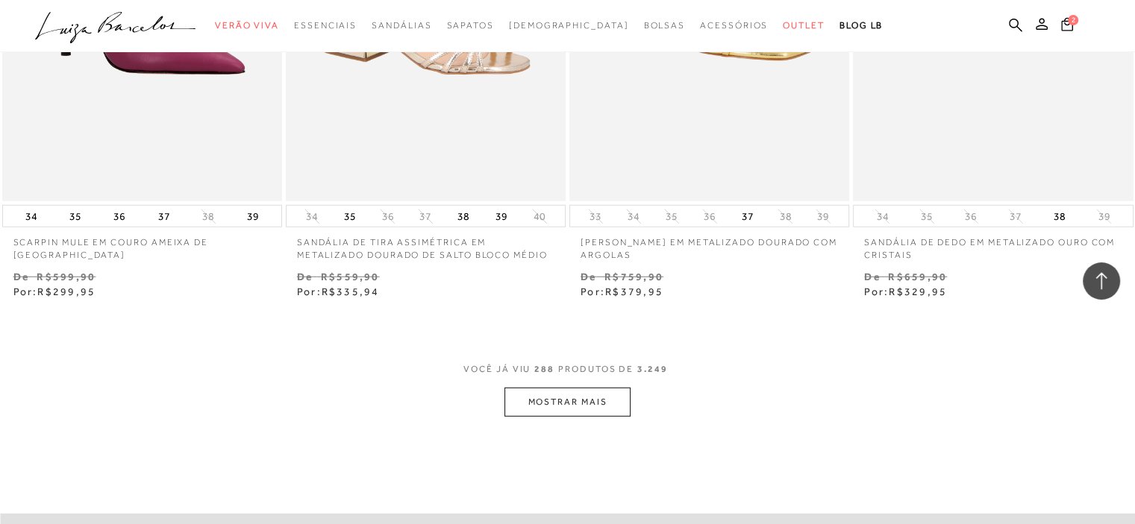
scroll to position [38274, 0]
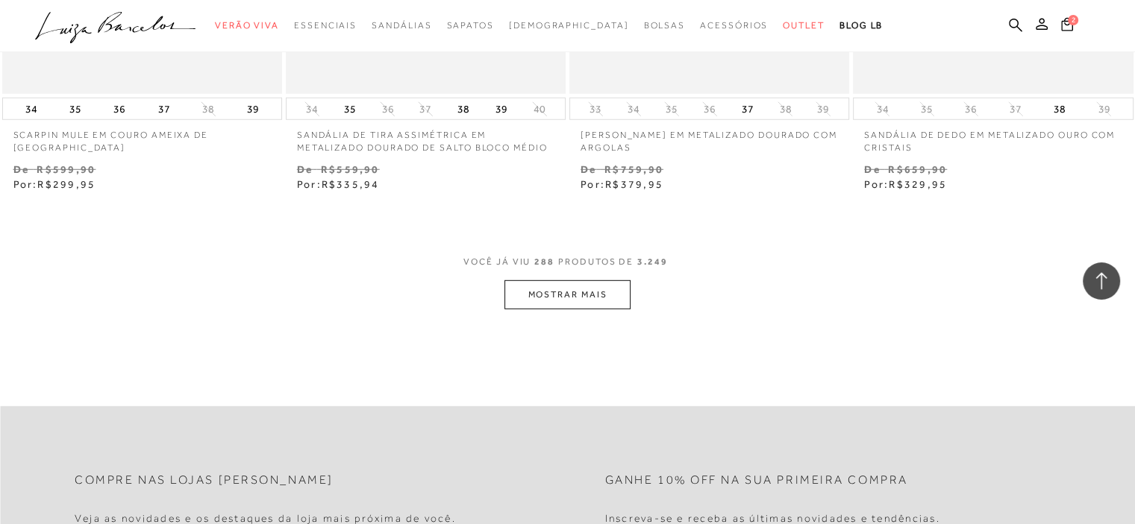
click at [577, 280] on button "MOSTRAR MAIS" at bounding box center [566, 294] width 125 height 29
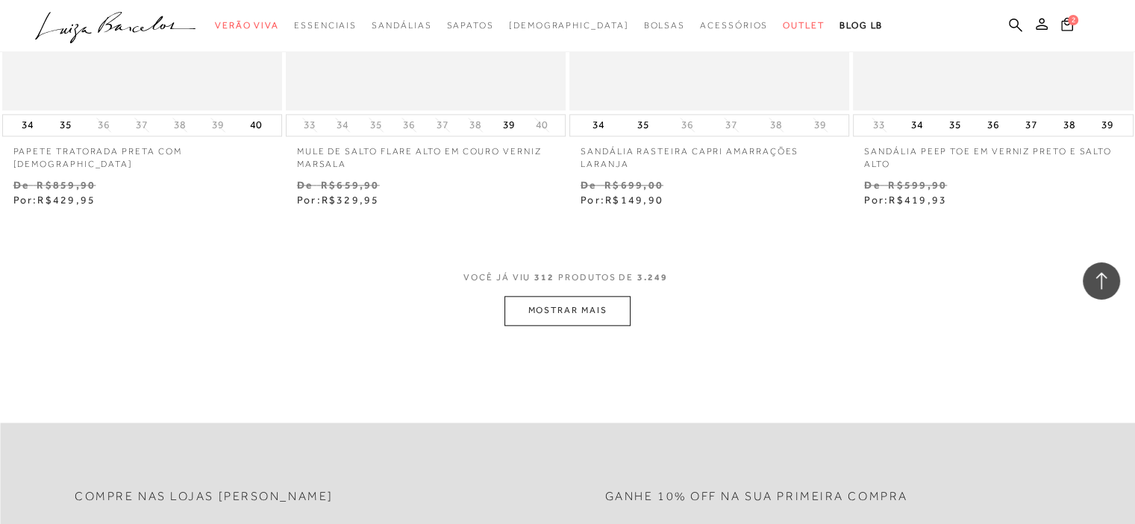
scroll to position [41482, 0]
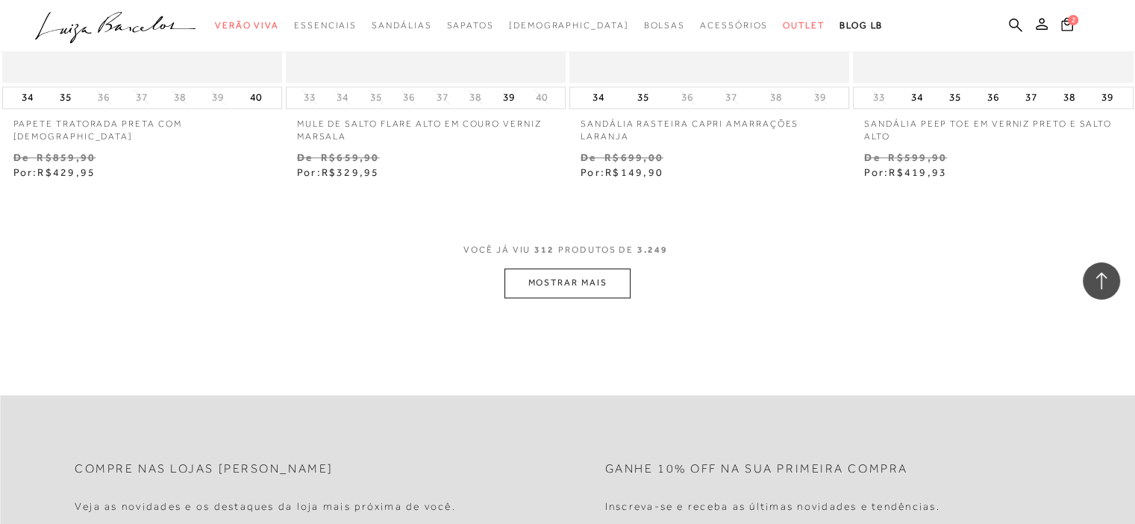
click at [568, 269] on button "MOSTRAR MAIS" at bounding box center [566, 283] width 125 height 29
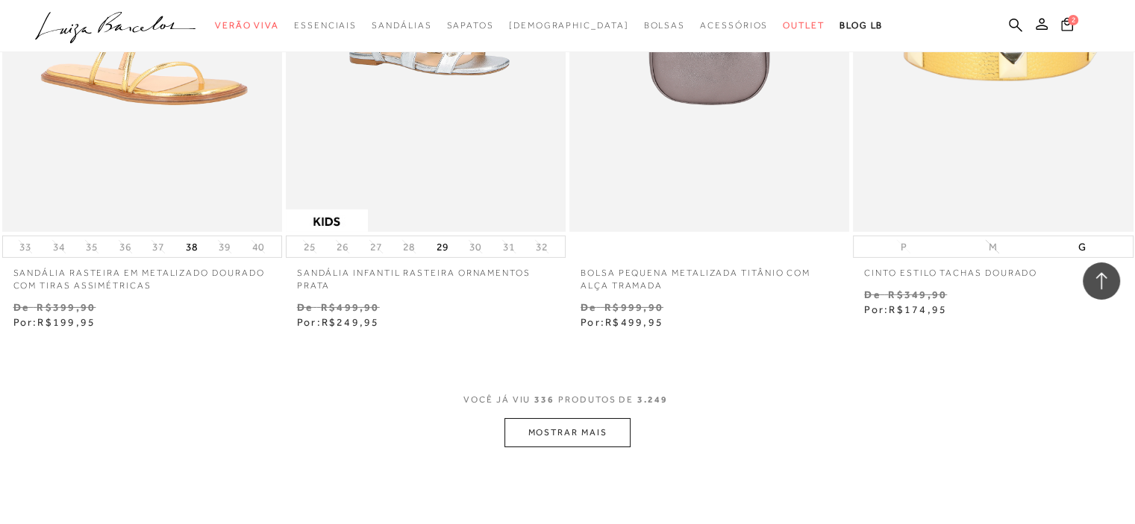
scroll to position [44615, 0]
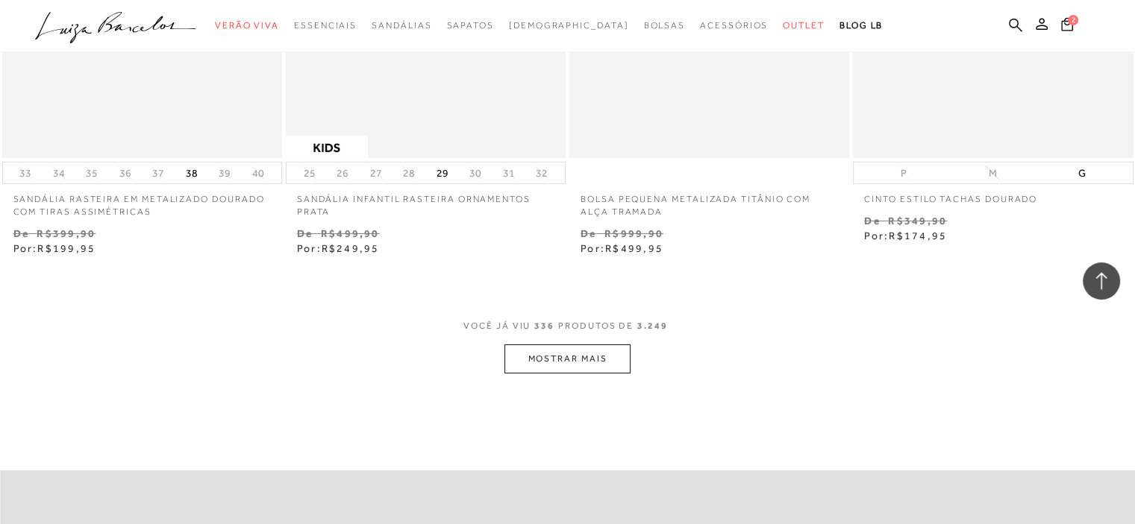
click at [574, 345] on button "MOSTRAR MAIS" at bounding box center [566, 359] width 125 height 29
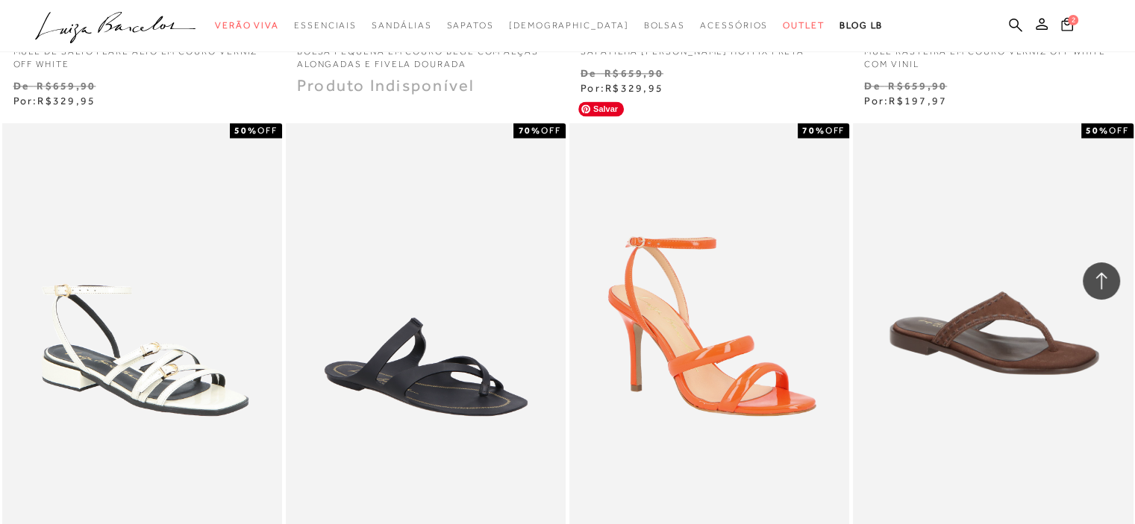
scroll to position [47573, 0]
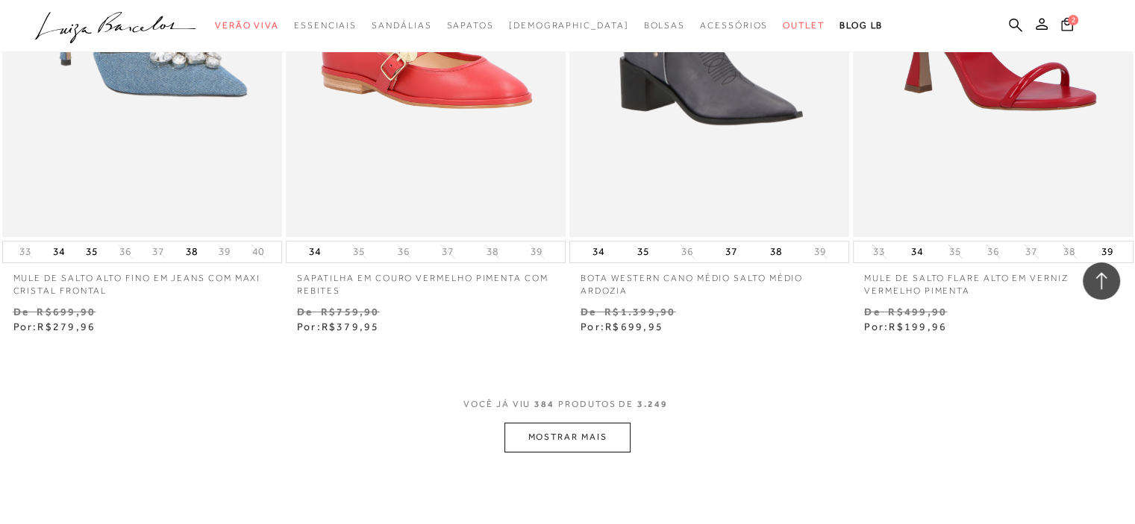
scroll to position [50955, 0]
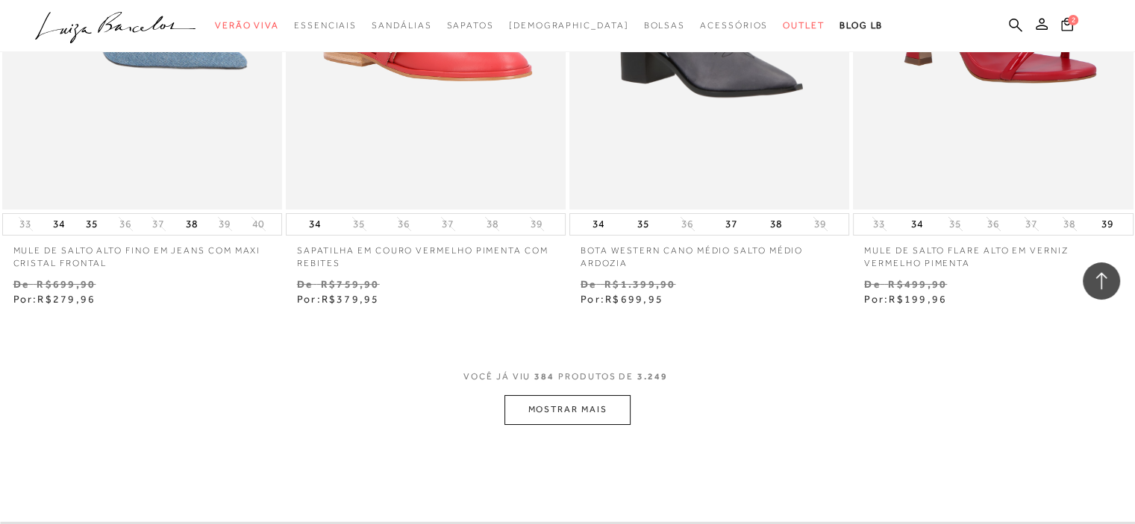
click at [592, 395] on button "MOSTRAR MAIS" at bounding box center [566, 409] width 125 height 29
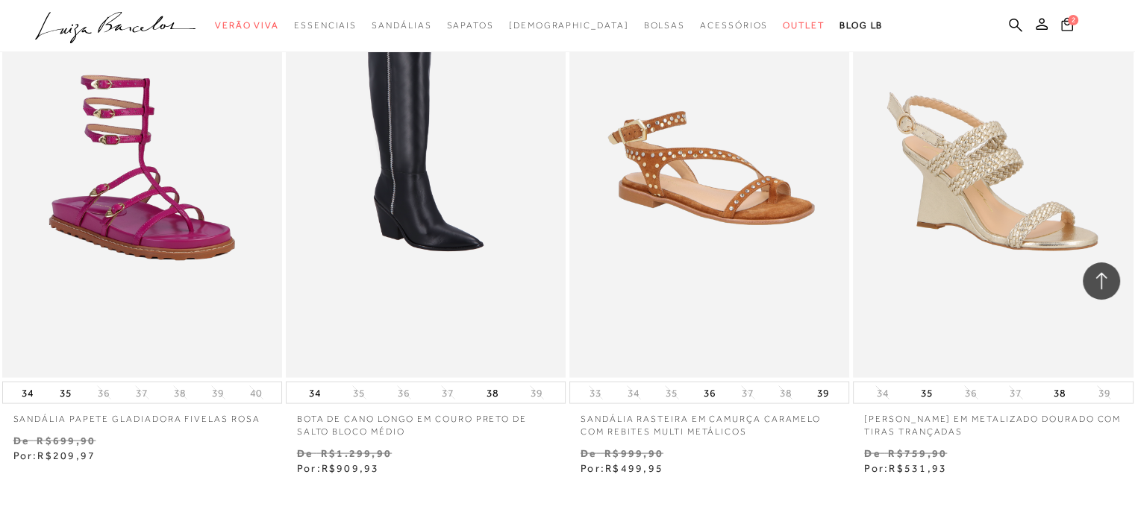
scroll to position [54238, 0]
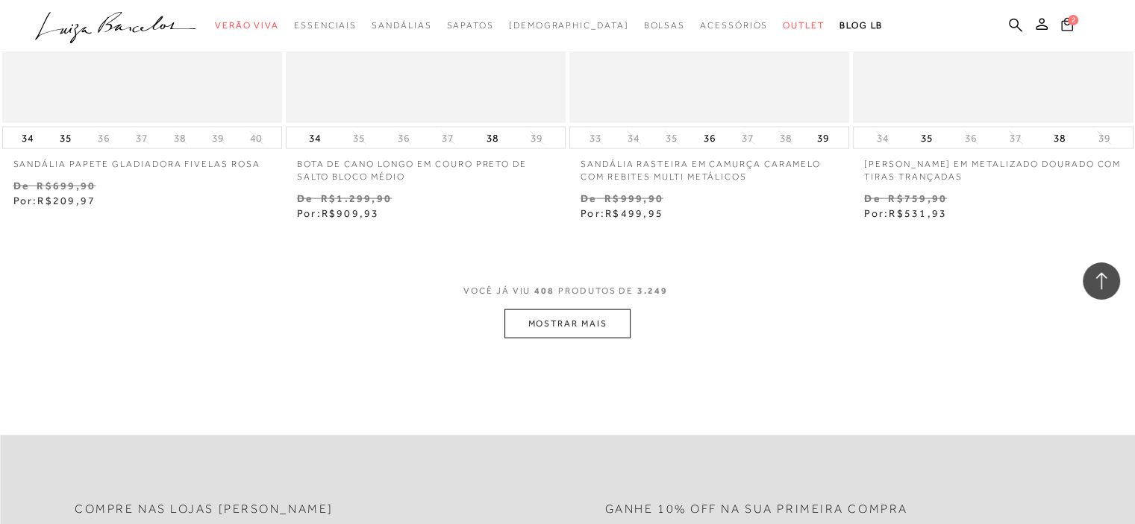
click at [559, 310] on button "MOSTRAR MAIS" at bounding box center [566, 324] width 125 height 29
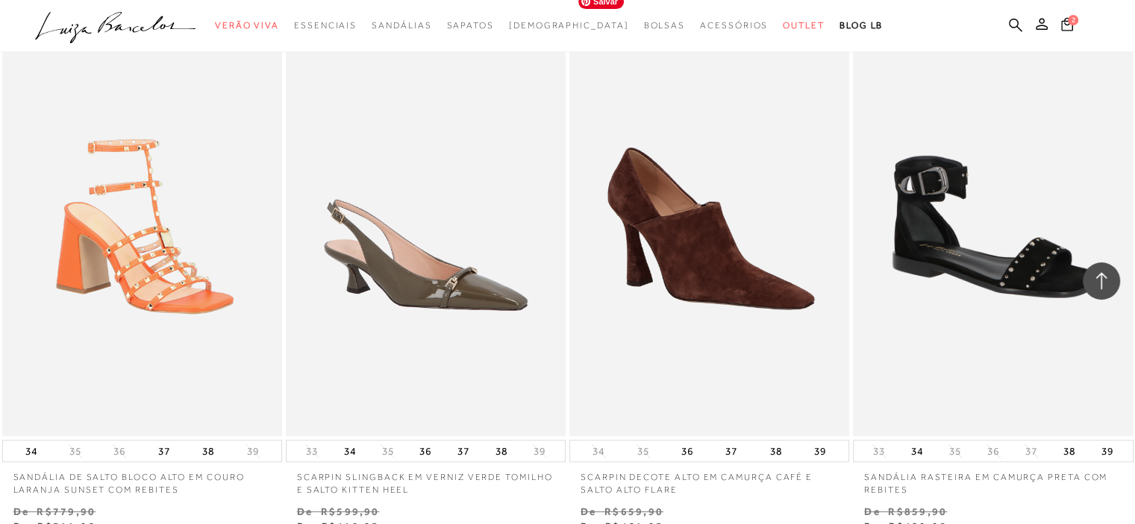
scroll to position [57371, 0]
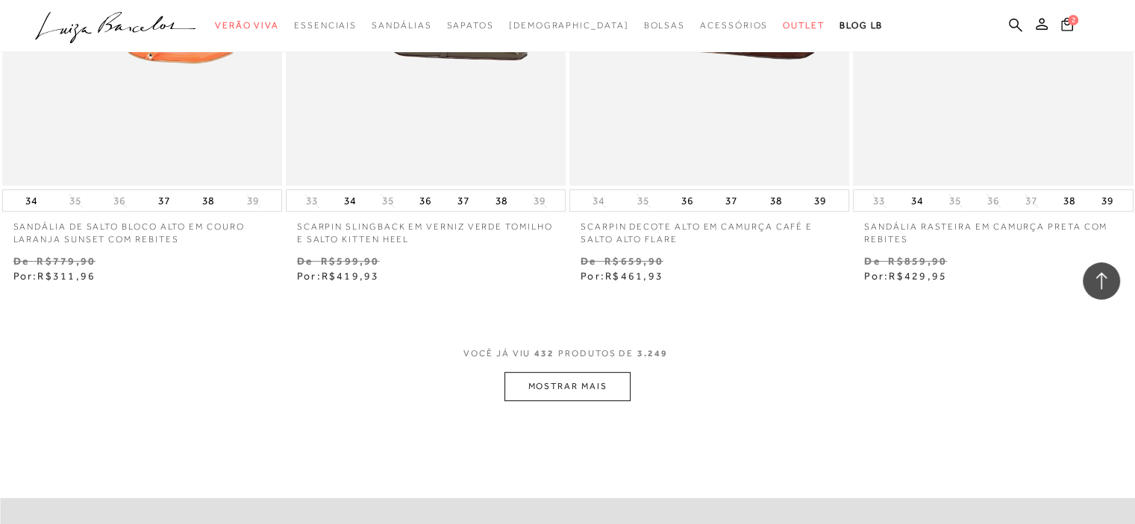
click at [562, 372] on button "MOSTRAR MAIS" at bounding box center [566, 386] width 125 height 29
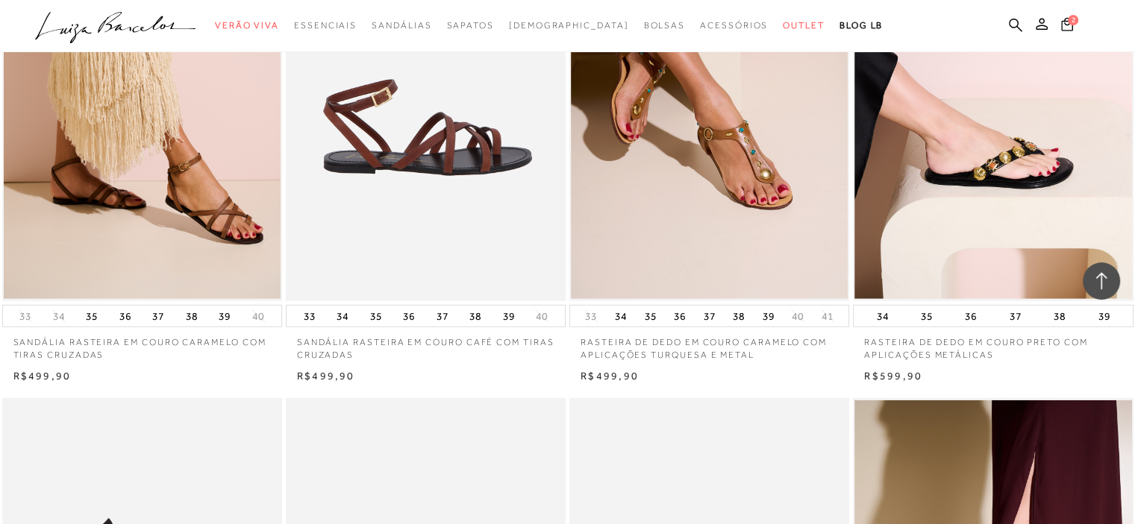
click at [392, 166] on img at bounding box center [426, 91] width 278 height 420
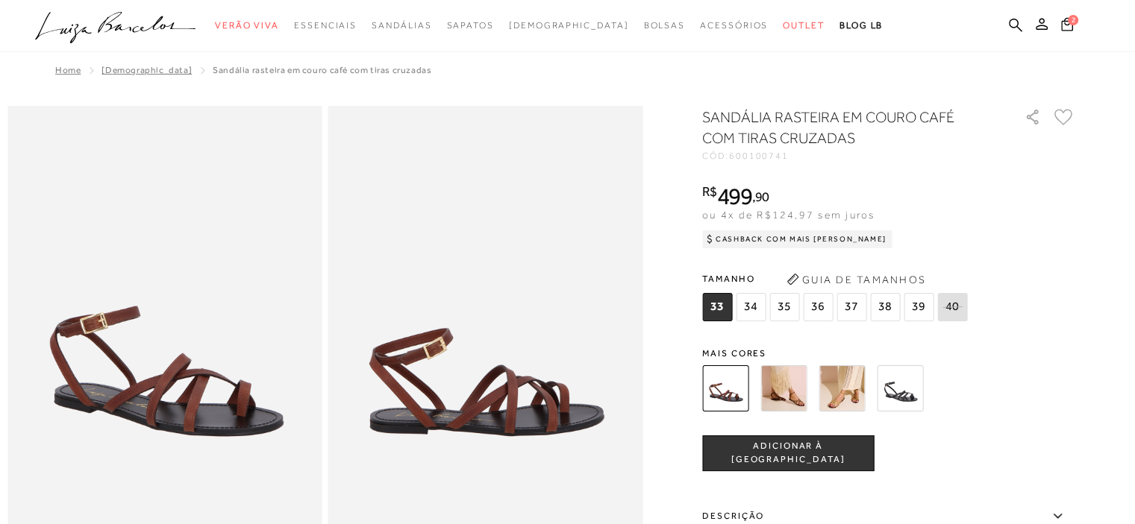
click at [800, 405] on img at bounding box center [783, 389] width 46 height 46
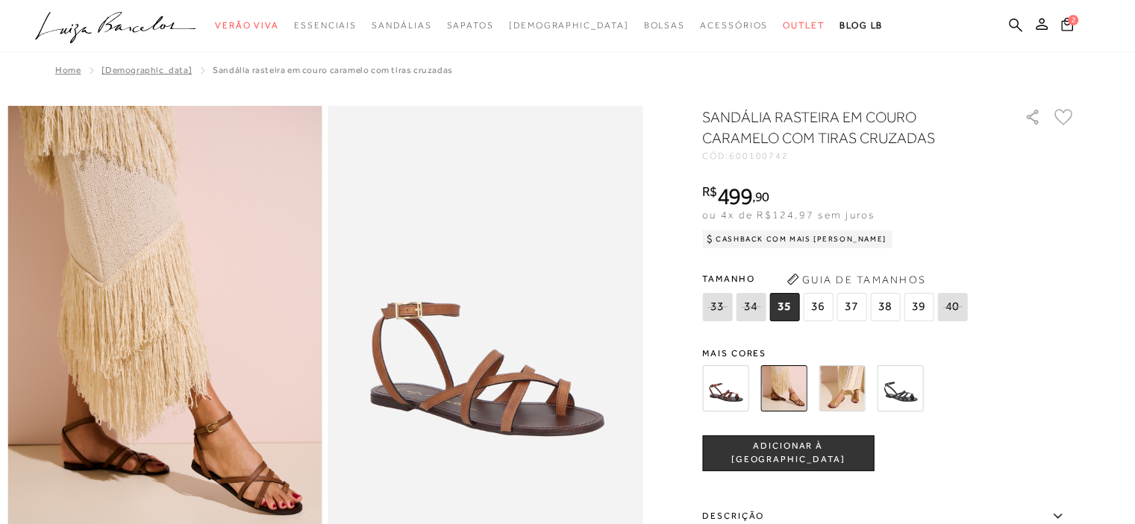
click at [883, 304] on span "38" at bounding box center [885, 307] width 30 height 28
click at [818, 441] on button "ADICIONAR À SACOLA" at bounding box center [788, 454] width 172 height 36
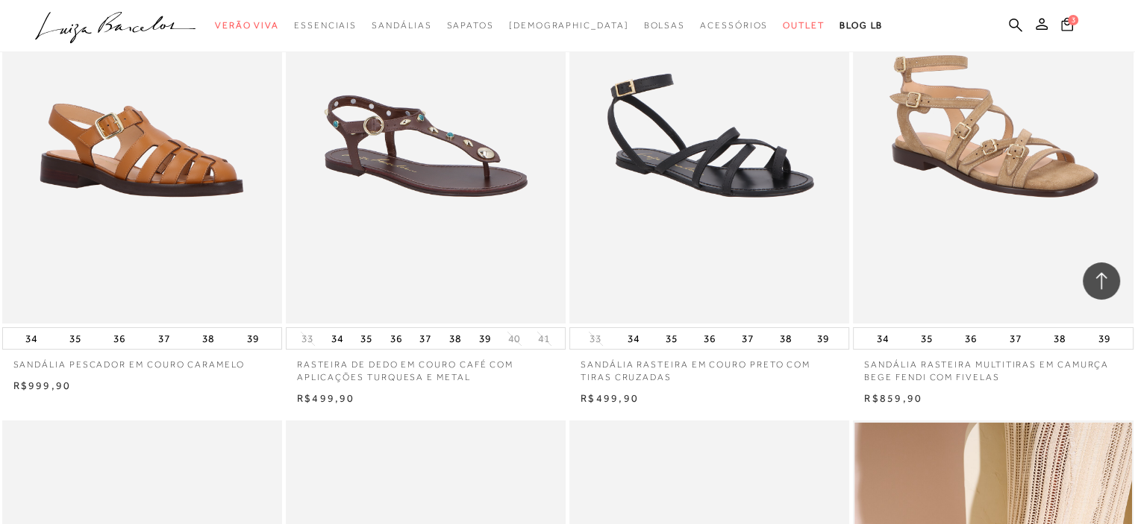
scroll to position [11084, 0]
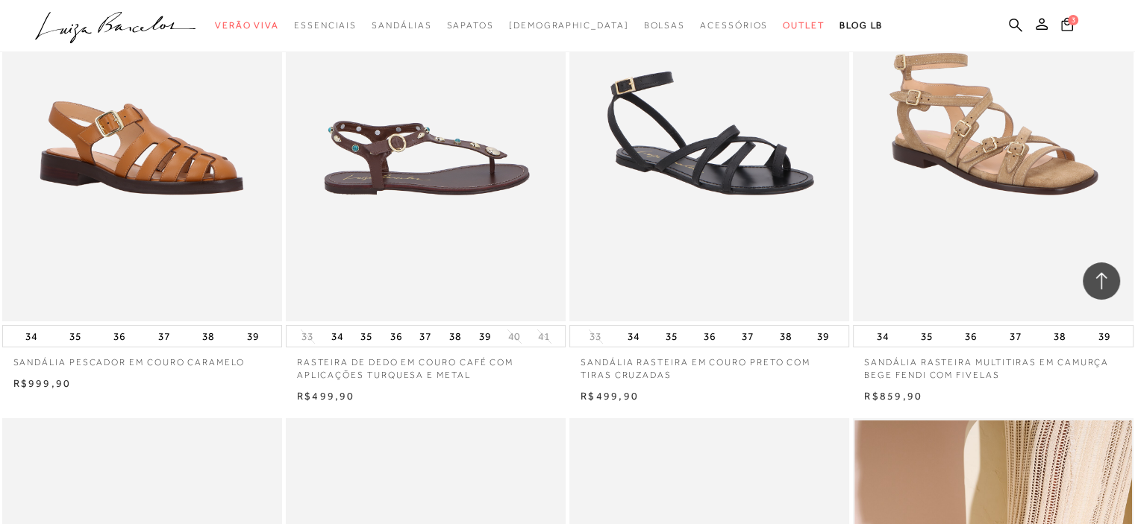
click at [477, 151] on img at bounding box center [426, 112] width 278 height 420
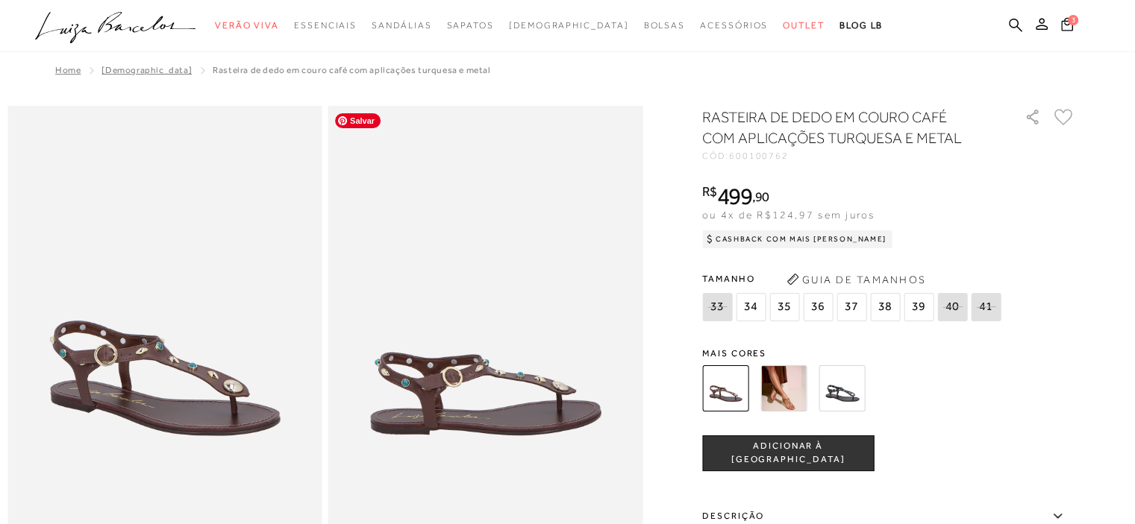
click at [782, 393] on img at bounding box center [783, 389] width 46 height 46
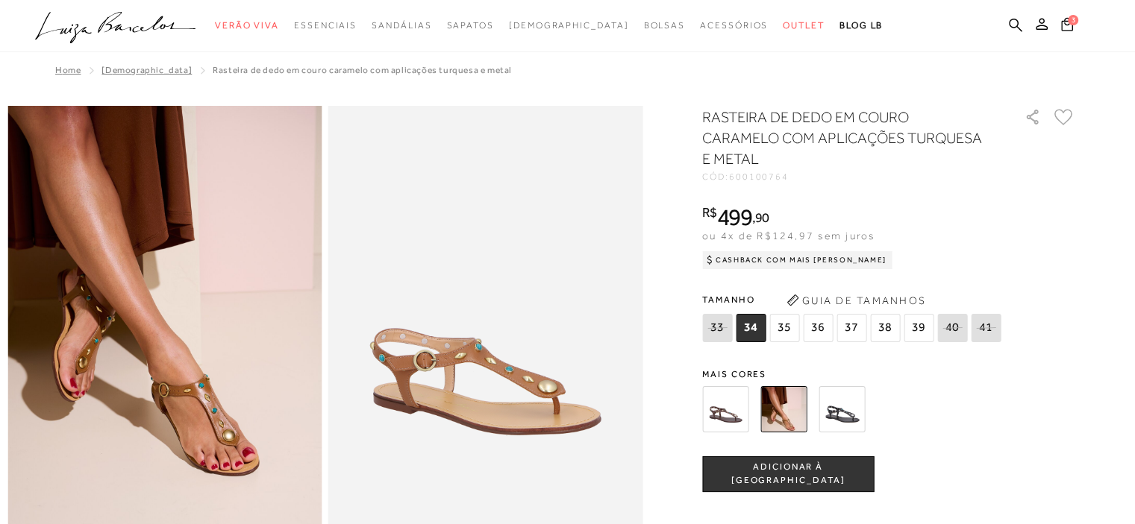
click at [883, 326] on span "38" at bounding box center [885, 328] width 30 height 28
click at [761, 474] on span "ADICIONAR À [GEOGRAPHIC_DATA]" at bounding box center [788, 474] width 170 height 26
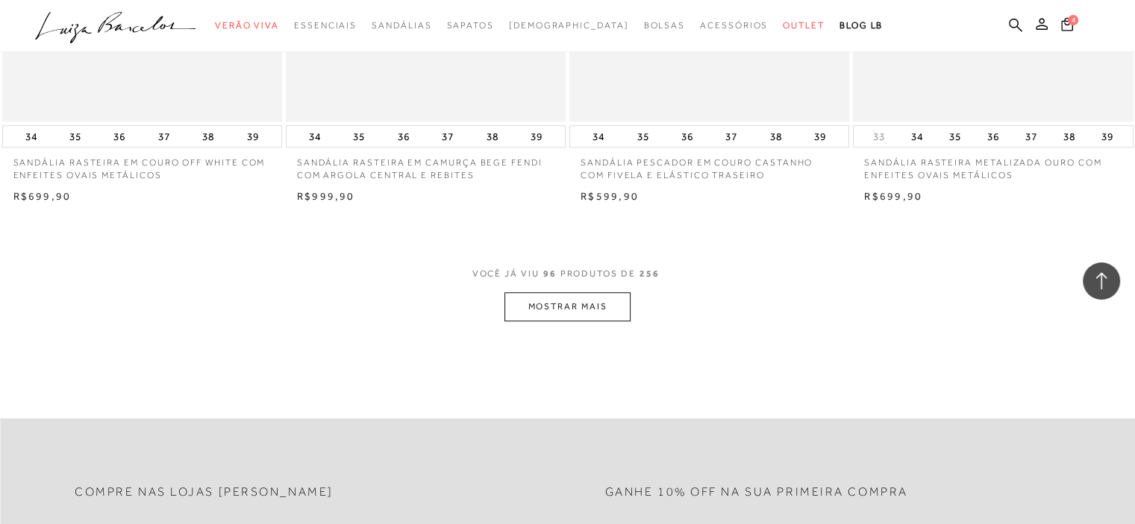
scroll to position [12355, 0]
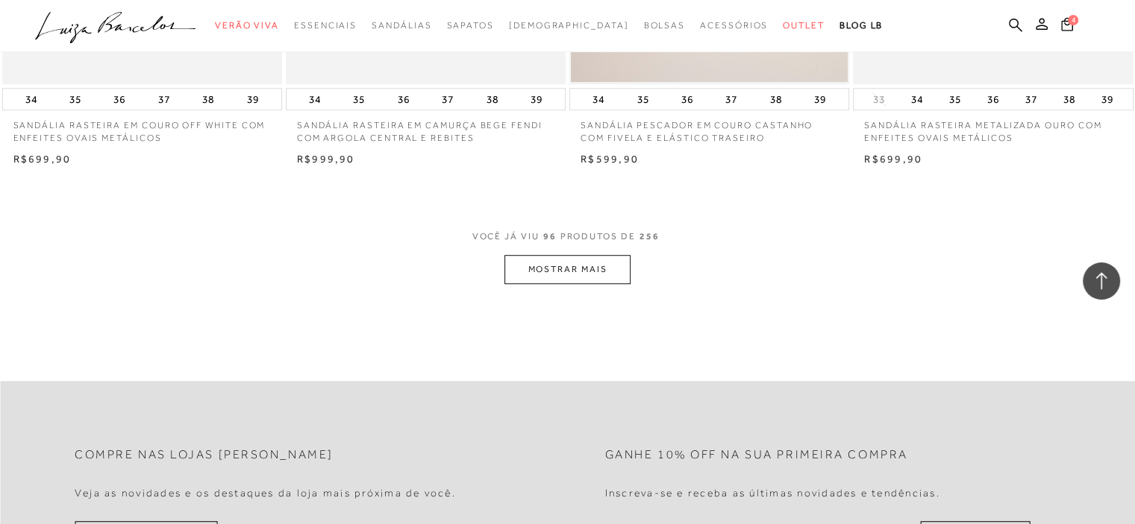
click at [580, 272] on button "MOSTRAR MAIS" at bounding box center [566, 269] width 125 height 29
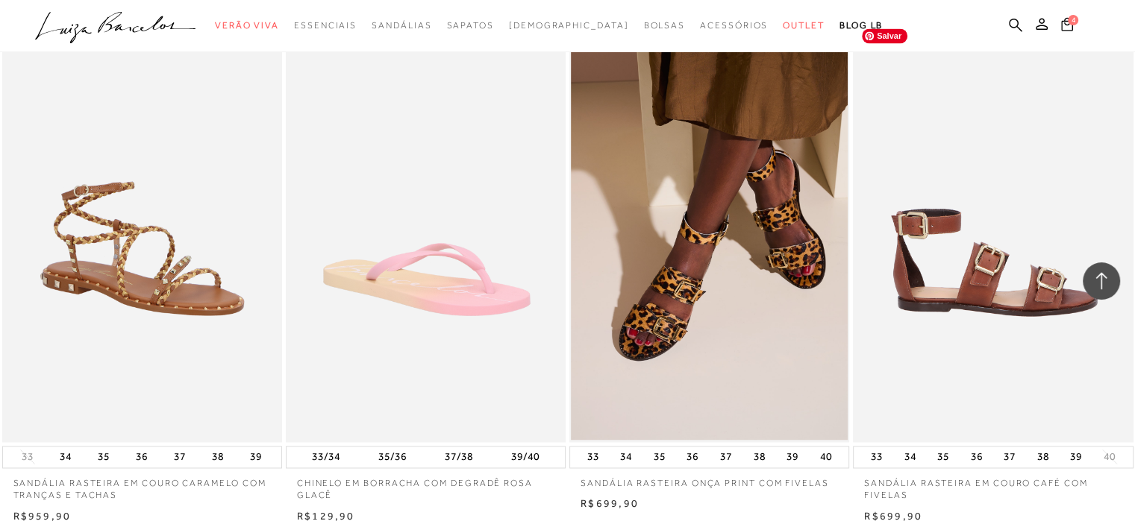
scroll to position [13624, 0]
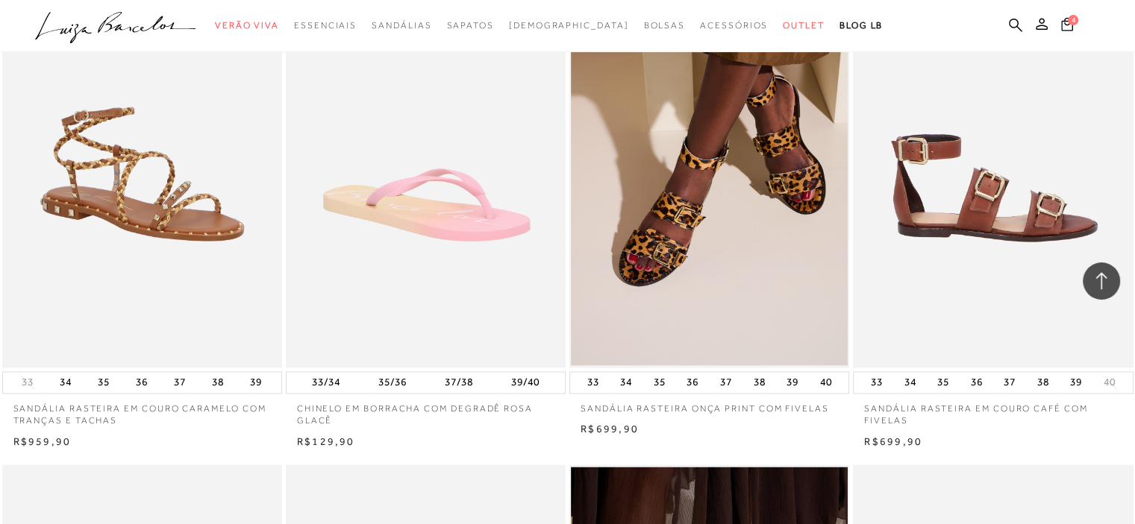
click at [976, 207] on img at bounding box center [993, 158] width 278 height 420
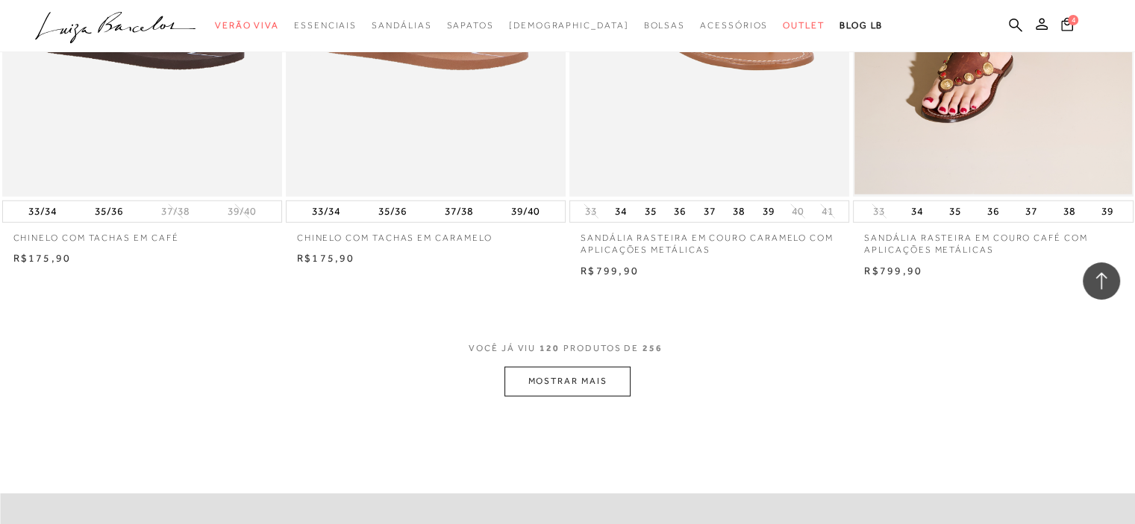
scroll to position [15488, 0]
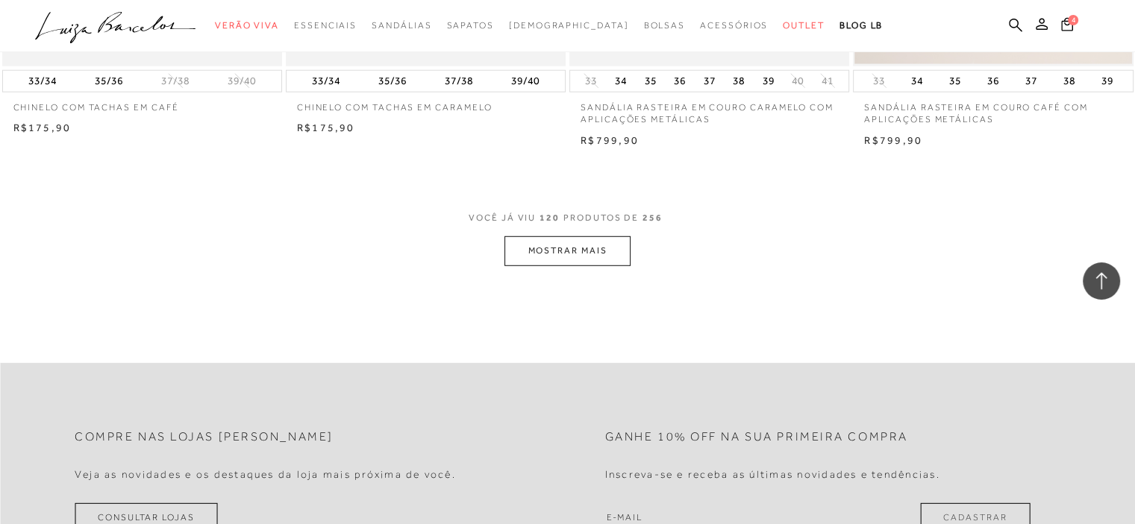
click at [594, 250] on button "MOSTRAR MAIS" at bounding box center [566, 250] width 125 height 29
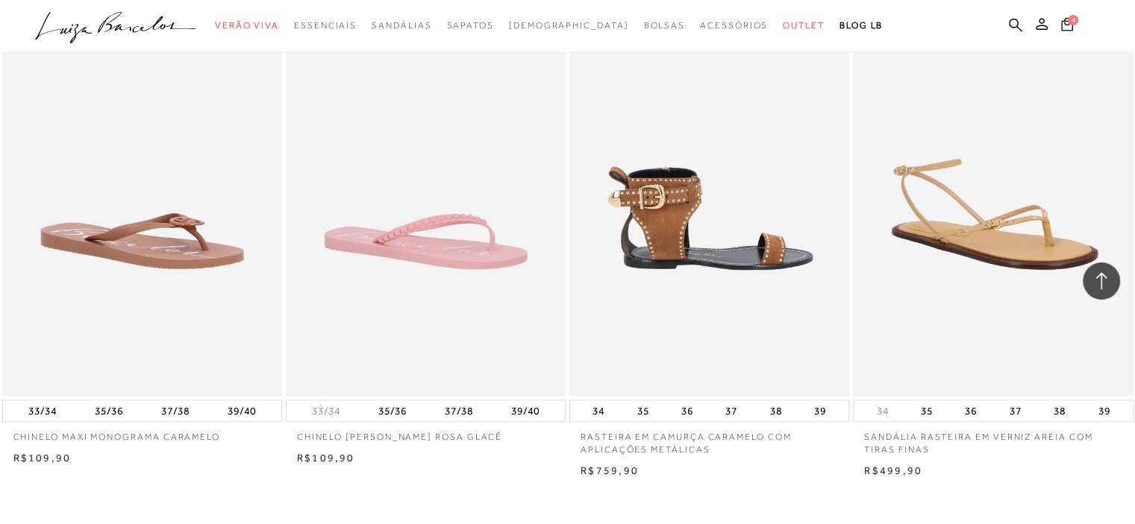
scroll to position [18323, 0]
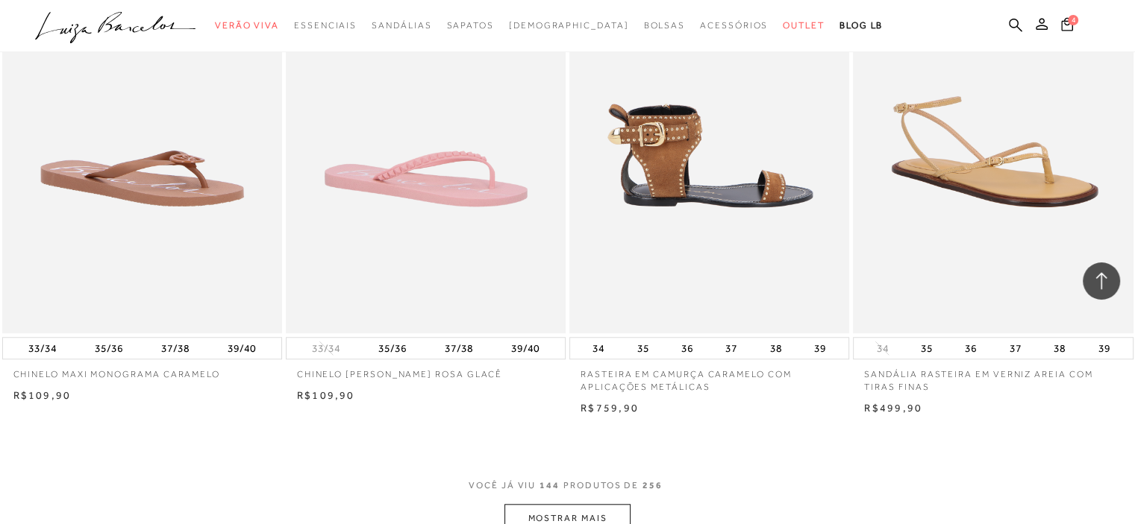
click at [734, 198] on img at bounding box center [710, 123] width 278 height 420
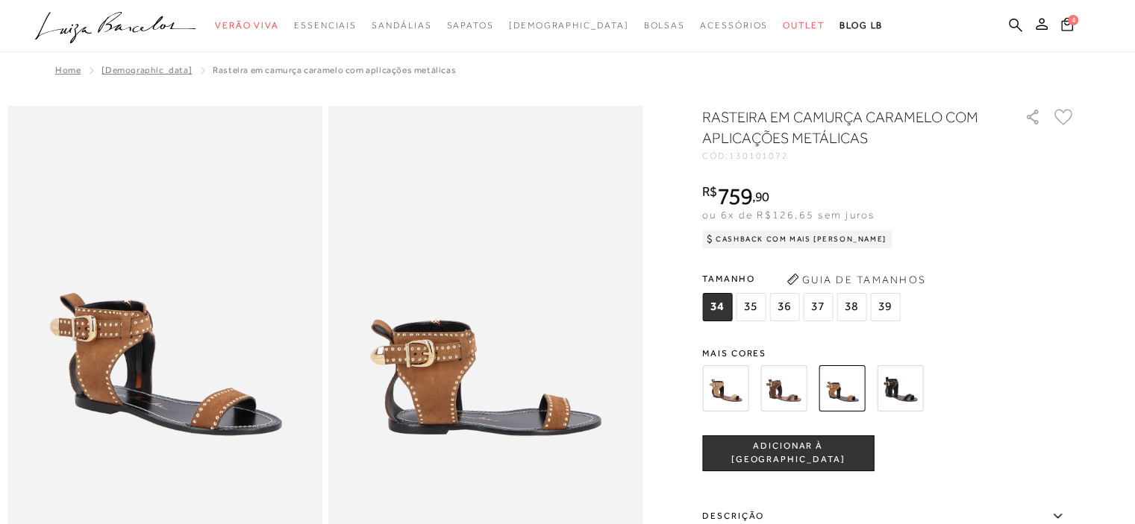
click at [853, 310] on span "38" at bounding box center [851, 307] width 30 height 28
click at [797, 455] on span "ADICIONAR À [GEOGRAPHIC_DATA]" at bounding box center [788, 453] width 170 height 26
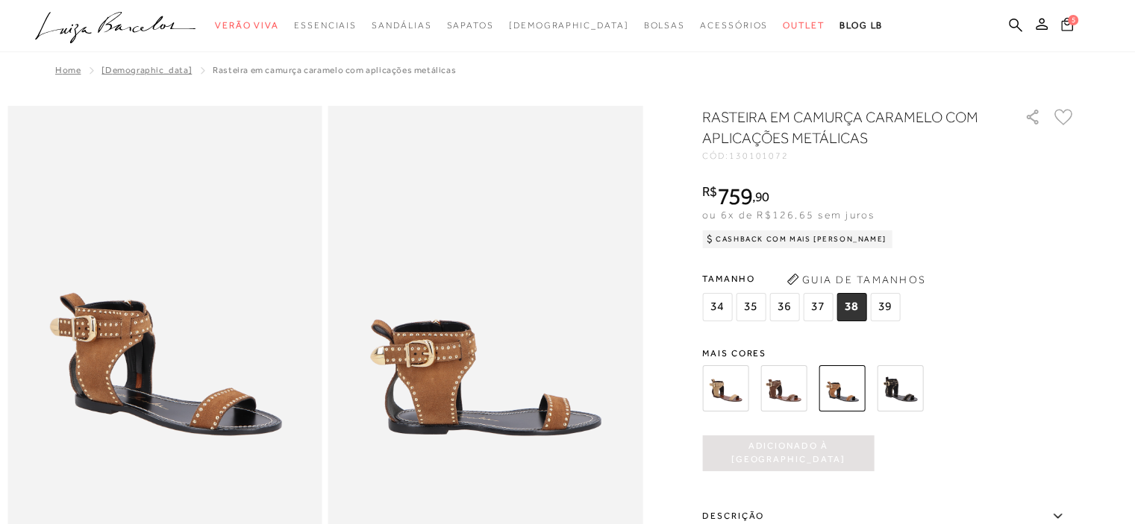
click at [1065, 23] on icon at bounding box center [1067, 23] width 12 height 14
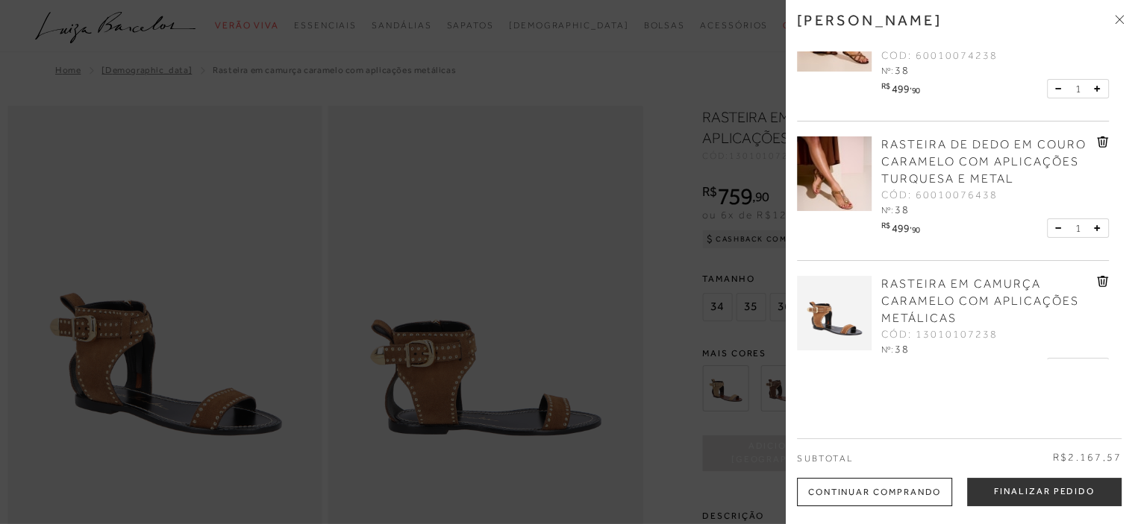
scroll to position [373, 0]
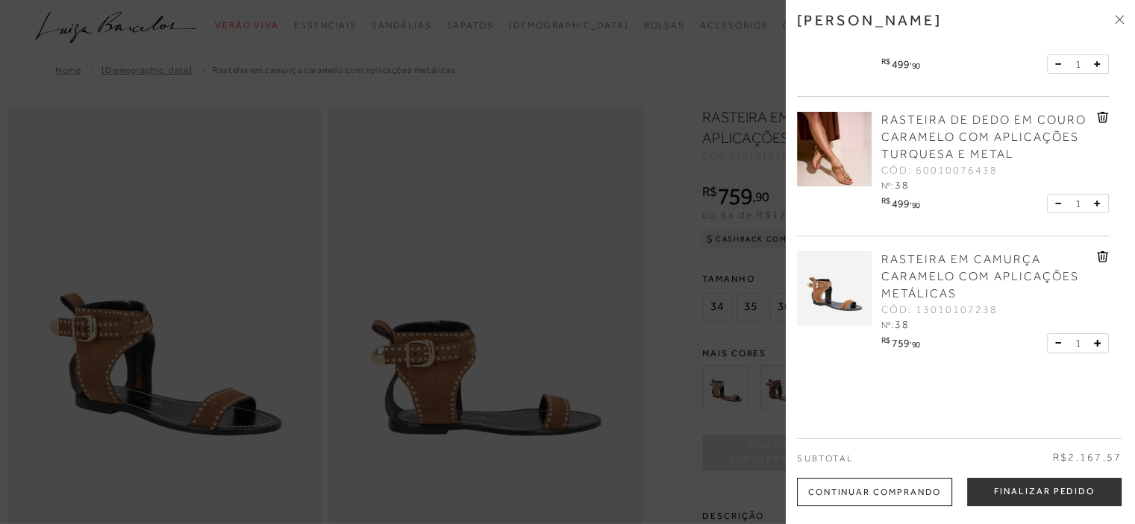
click at [1097, 115] on icon at bounding box center [1102, 117] width 11 height 11
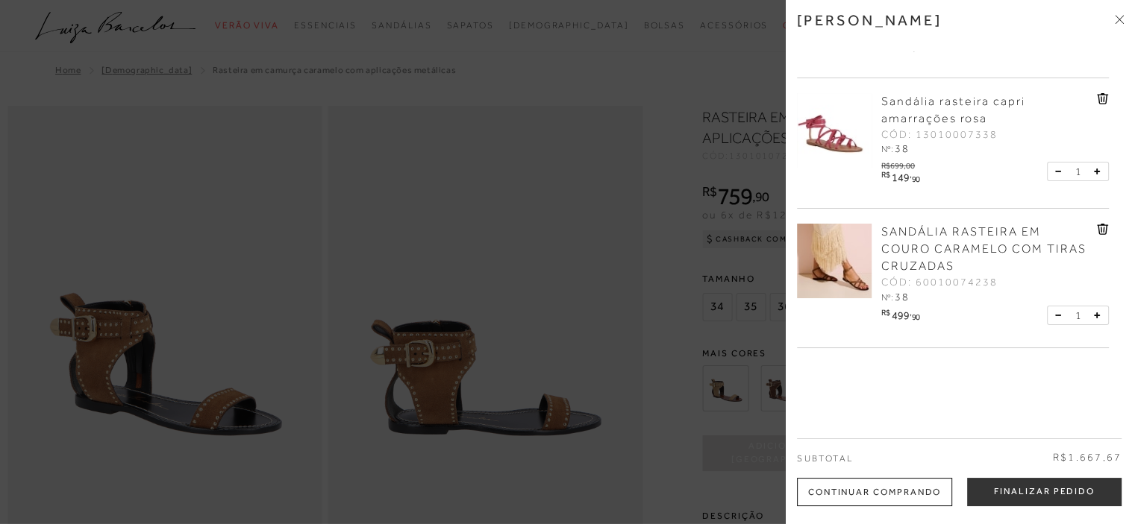
scroll to position [101, 0]
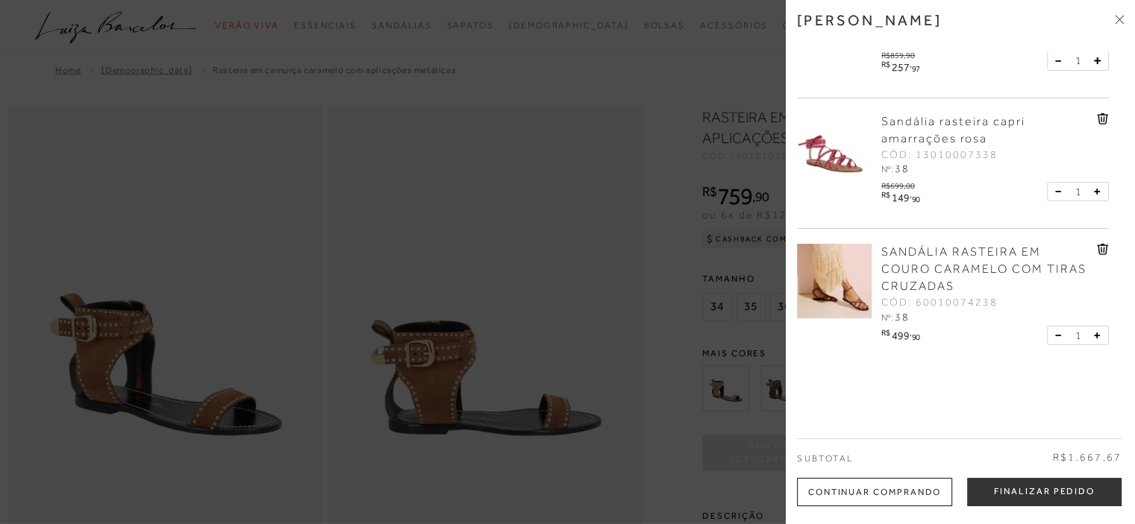
click at [1103, 118] on icon at bounding box center [1103, 119] width 1 height 6
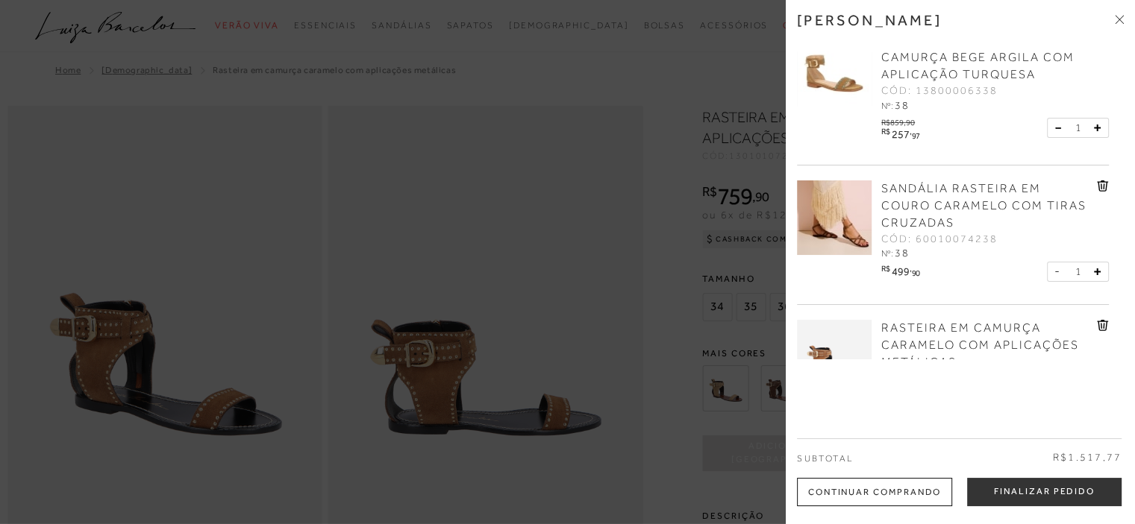
scroll to position [0, 0]
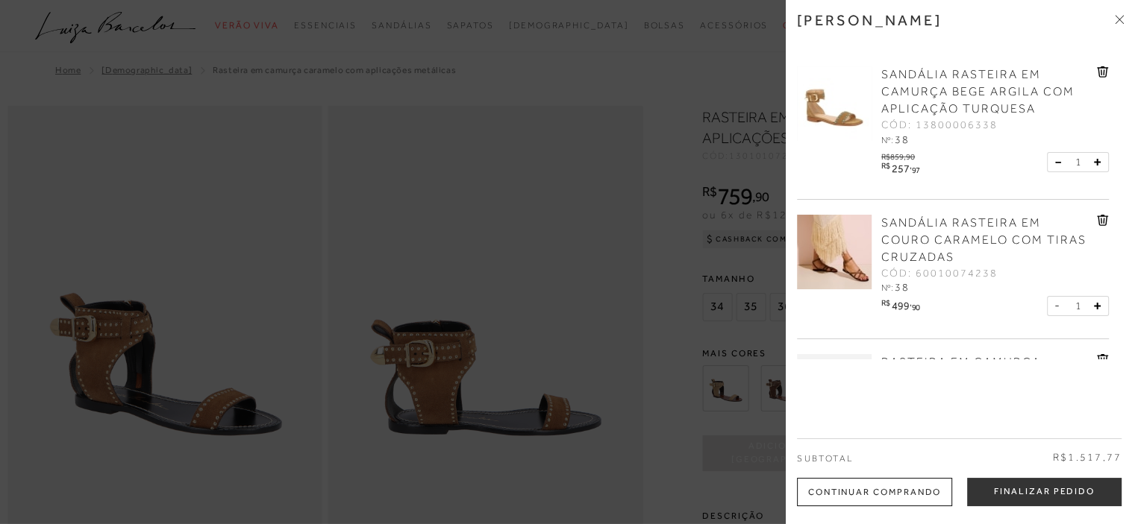
click at [848, 119] on img at bounding box center [834, 103] width 75 height 75
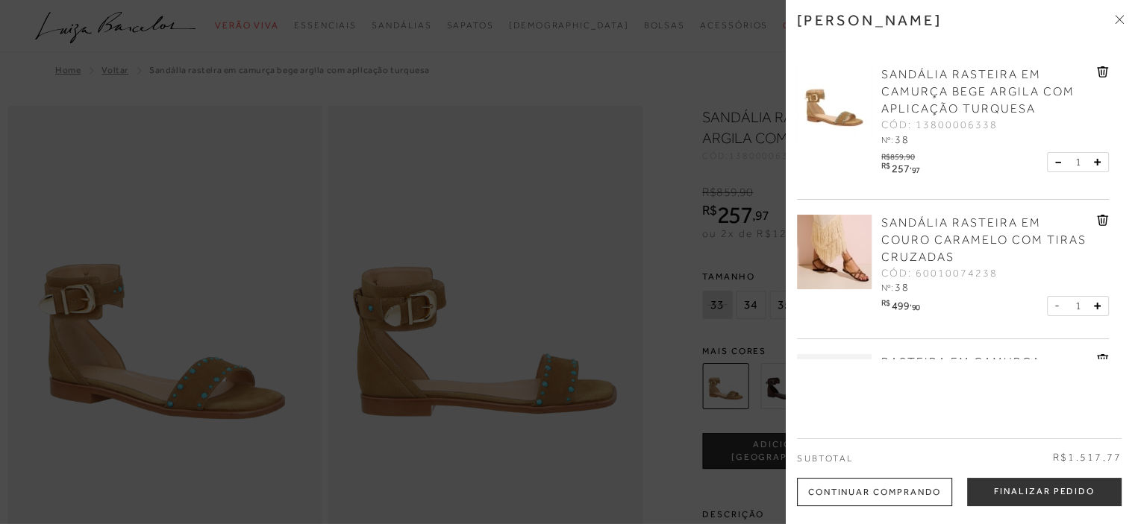
click at [500, 204] on div at bounding box center [567, 262] width 1135 height 524
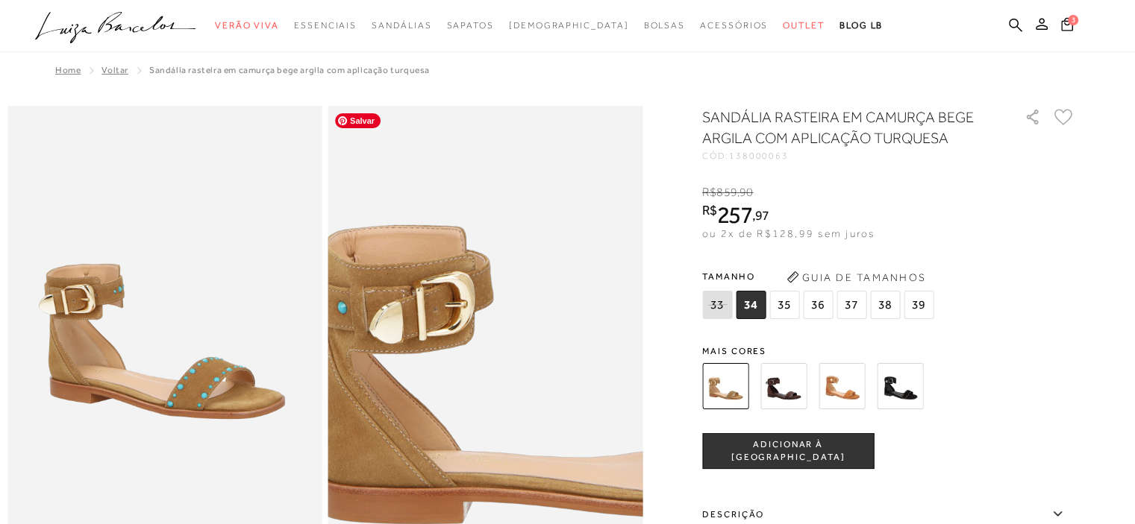
click at [401, 314] on img at bounding box center [571, 375] width 629 height 944
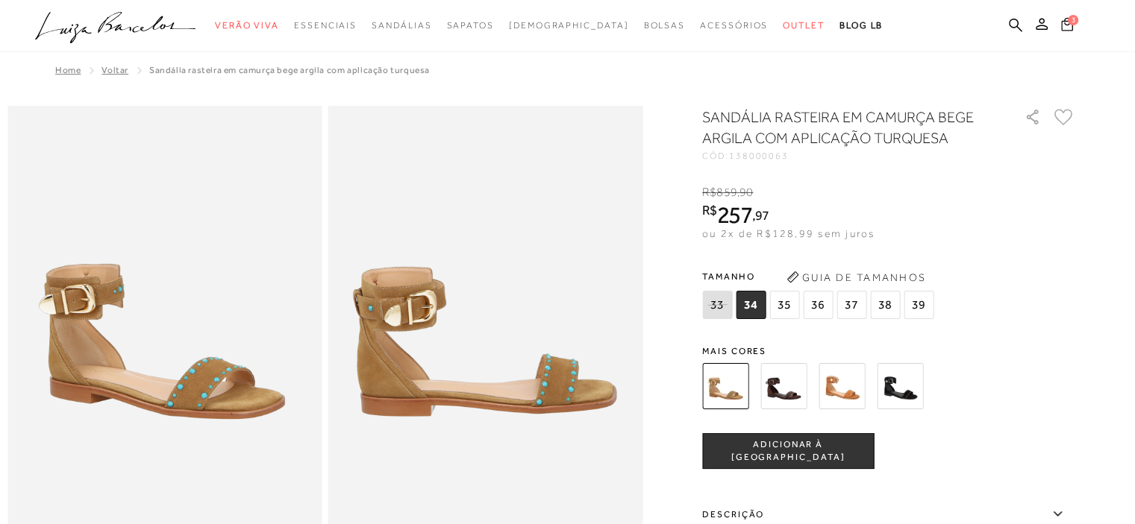
click at [1059, 26] on button "3" at bounding box center [1066, 26] width 21 height 20
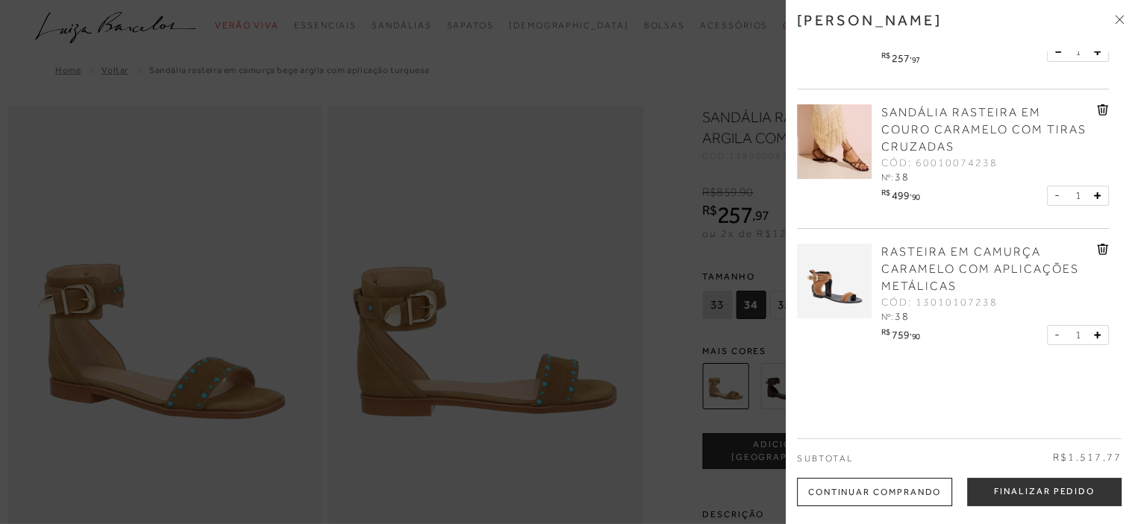
scroll to position [119, 0]
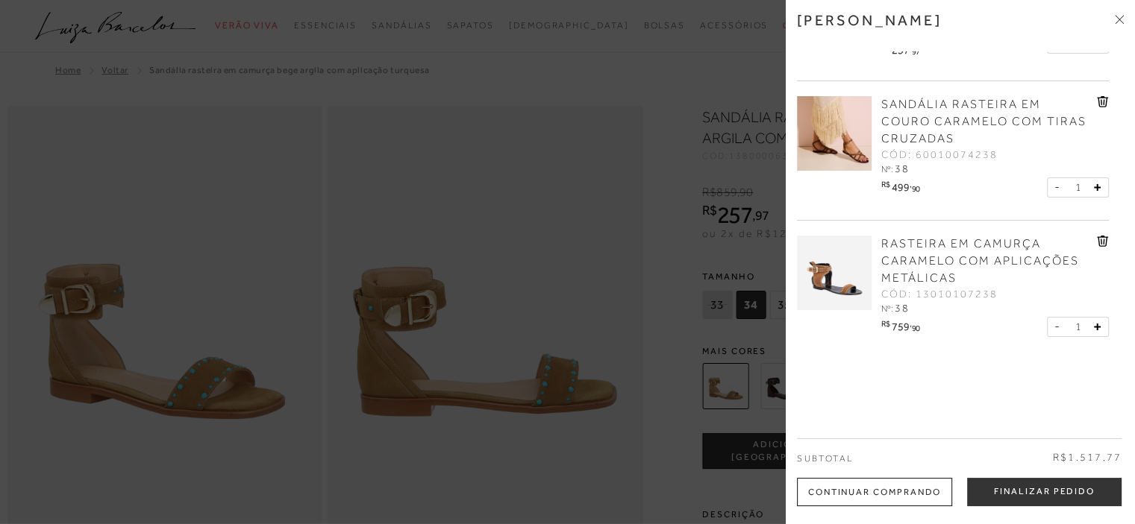
click at [846, 287] on img at bounding box center [834, 273] width 75 height 75
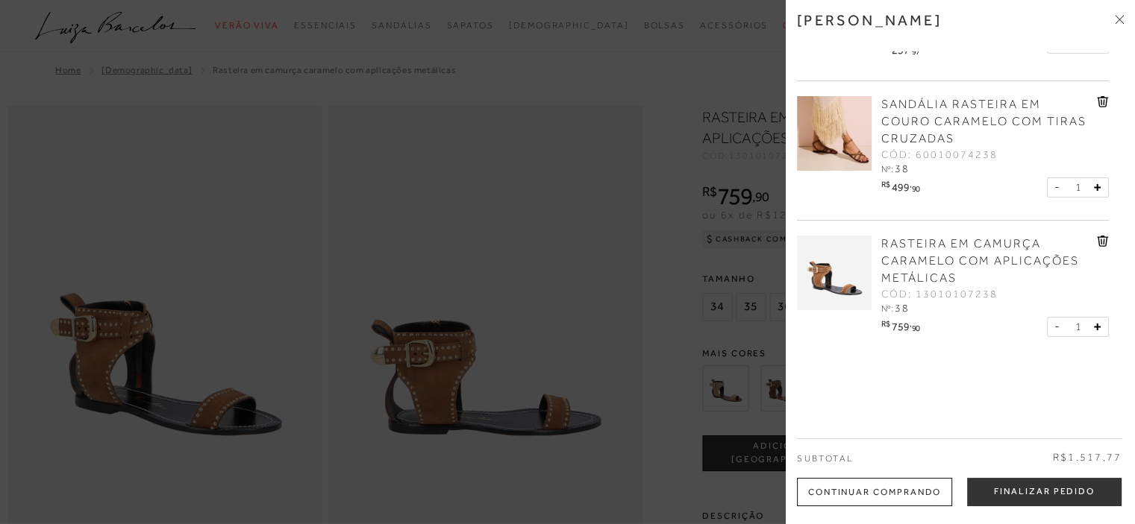
click at [460, 357] on div at bounding box center [567, 262] width 1135 height 524
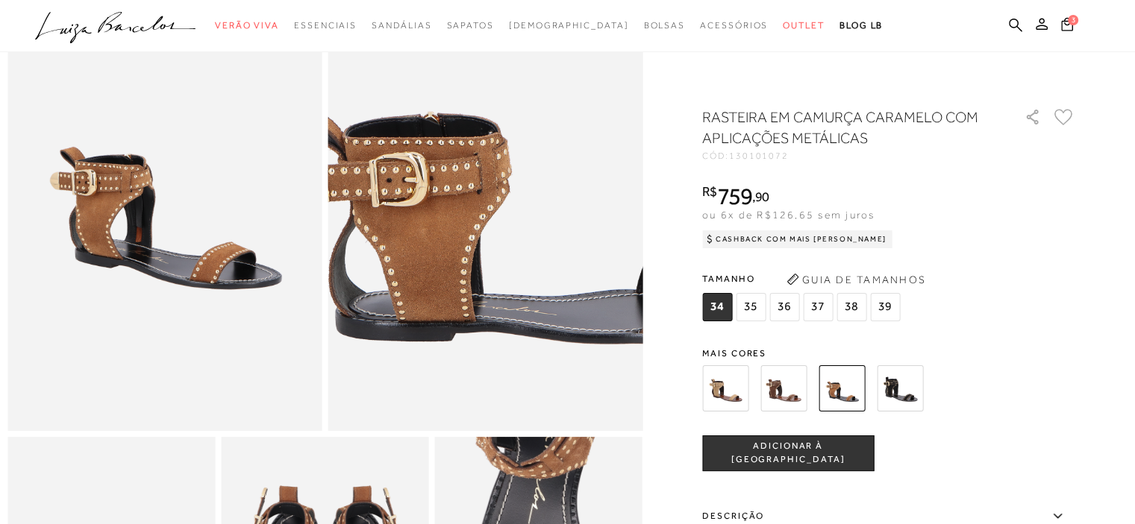
scroll to position [149, 0]
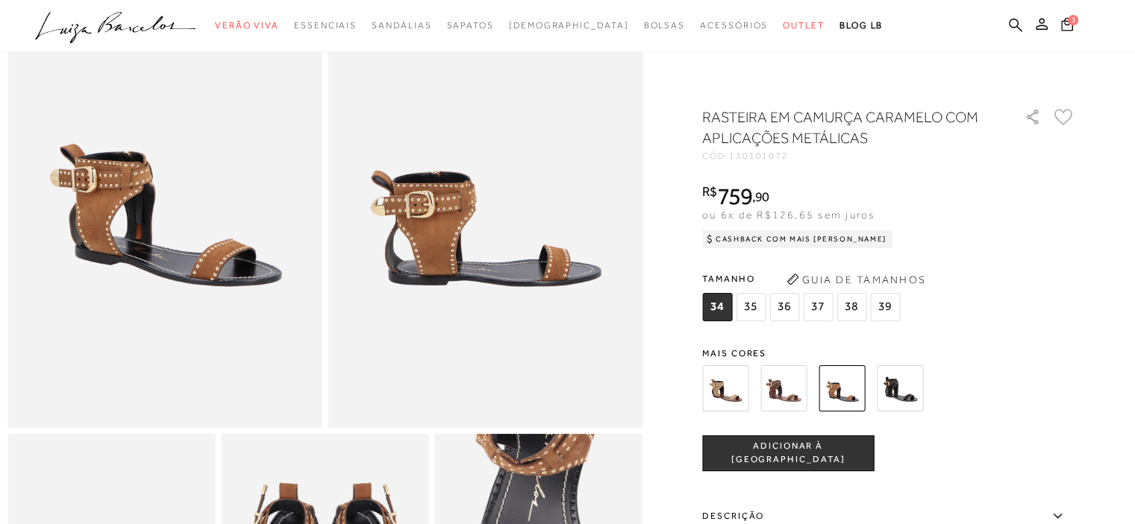
click at [894, 385] on img at bounding box center [900, 389] width 46 height 46
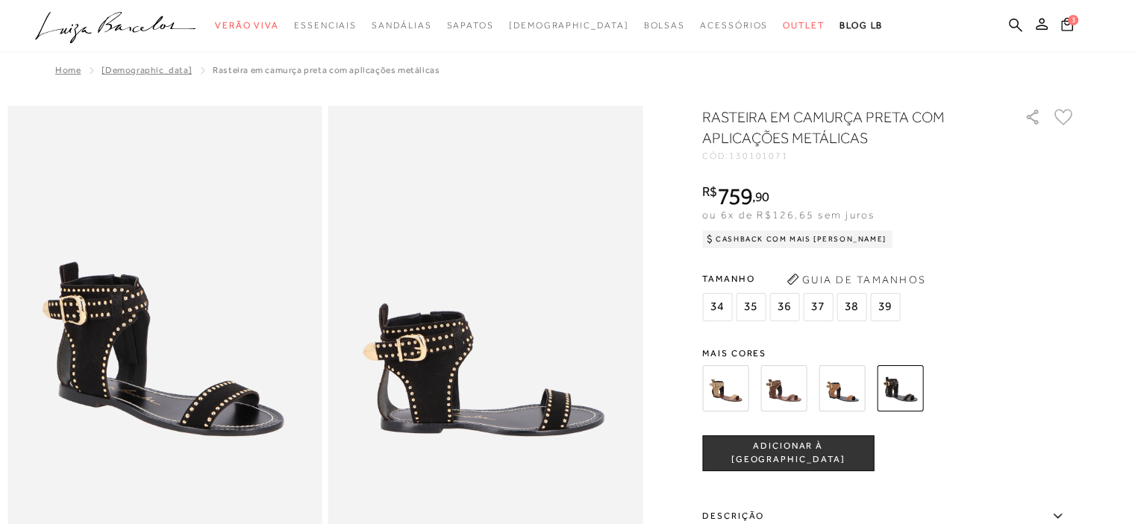
click at [841, 391] on img at bounding box center [841, 389] width 46 height 46
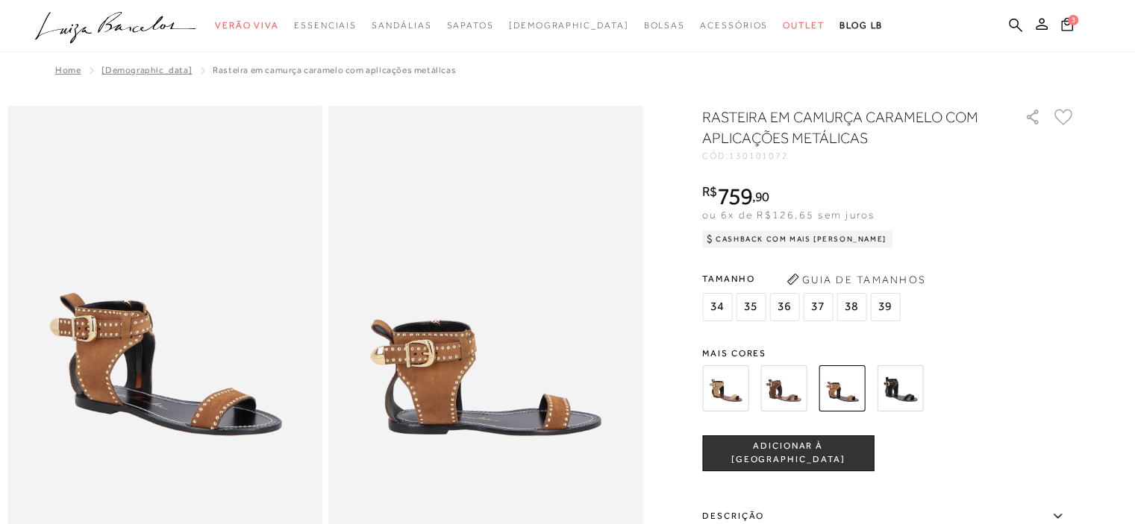
click at [779, 385] on img at bounding box center [783, 389] width 46 height 46
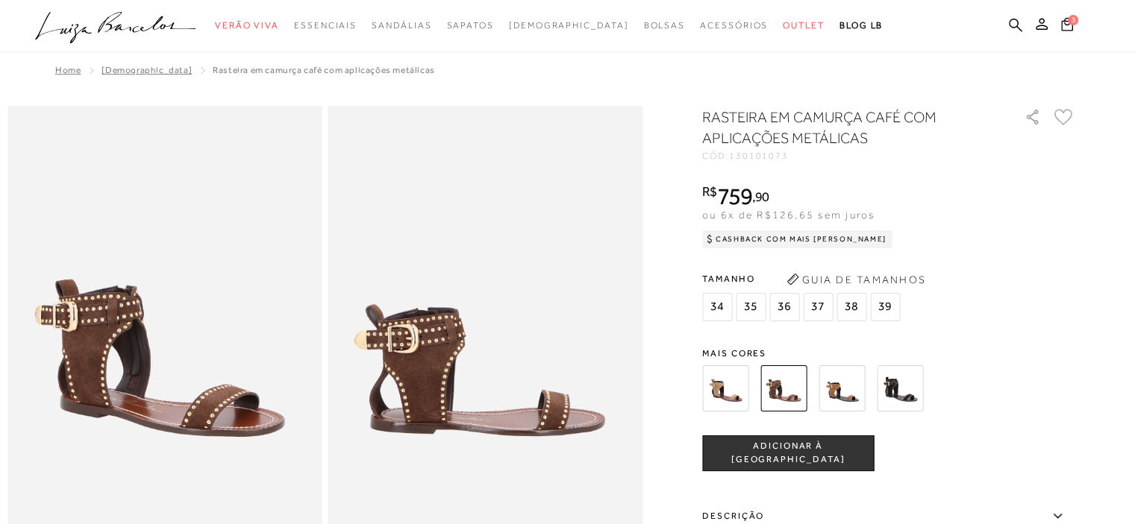
click at [724, 392] on img at bounding box center [725, 389] width 46 height 46
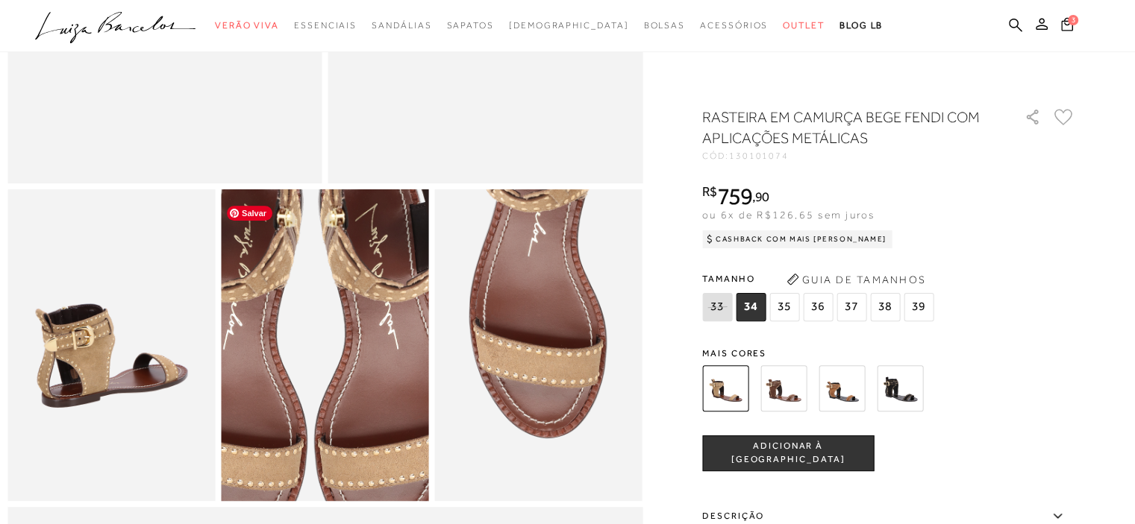
scroll to position [373, 0]
